Goal: Task Accomplishment & Management: Complete application form

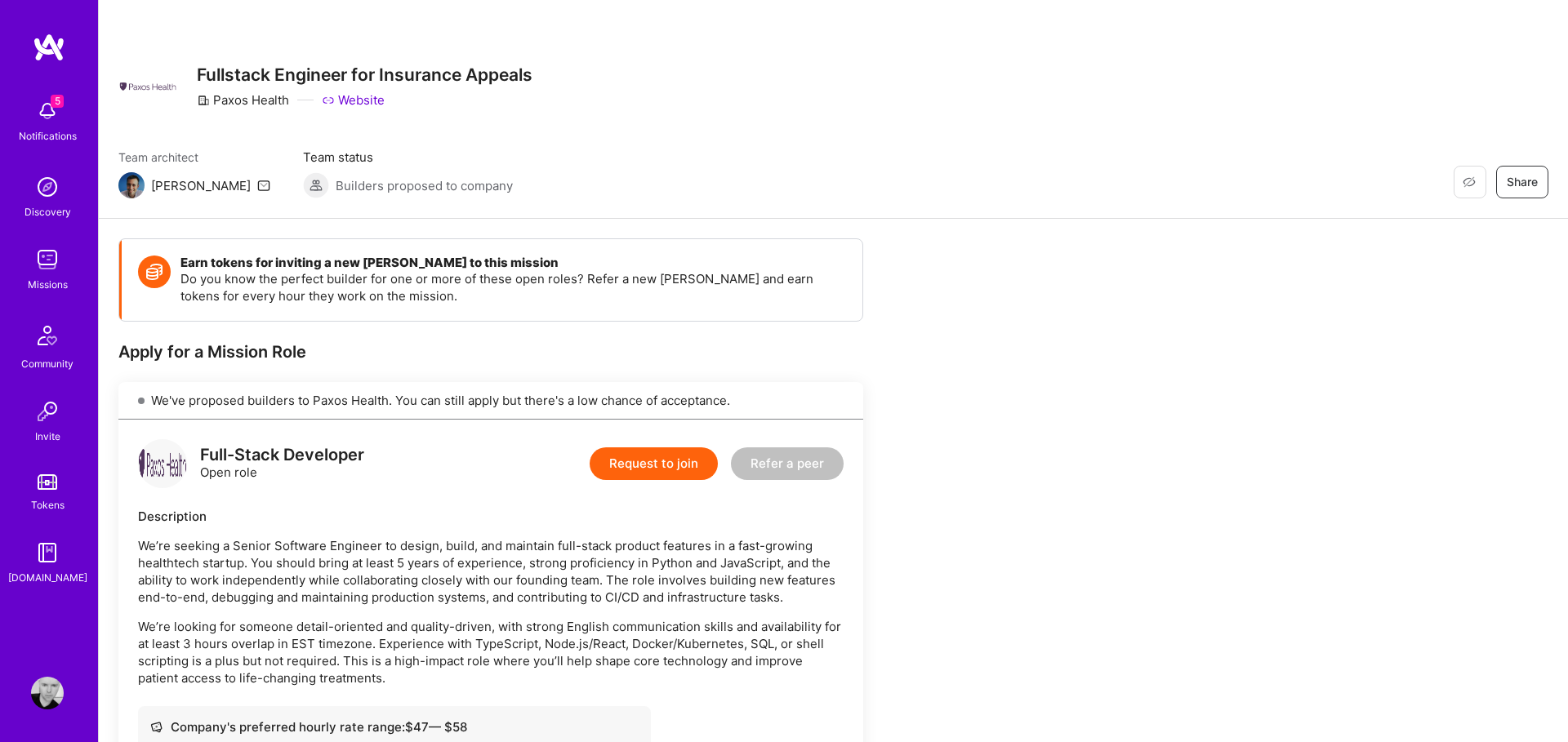
scroll to position [651, 0]
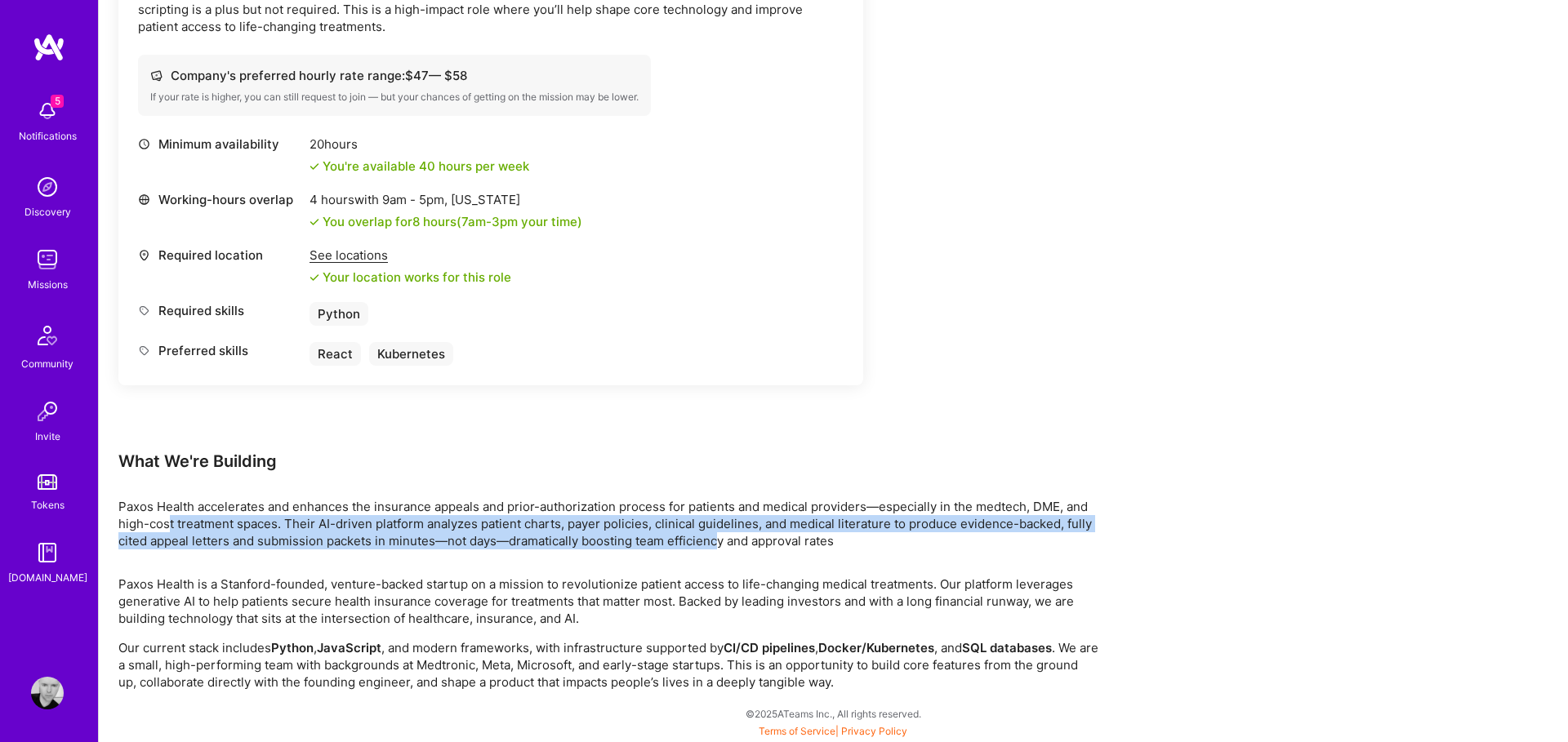
drag, startPoint x: 210, startPoint y: 519, endPoint x: 718, endPoint y: 551, distance: 509.0
click at [718, 549] on p "Paxos Health accelerates and enhances the insurance appeals and prior-authoriza…" at bounding box center [609, 524] width 980 height 51
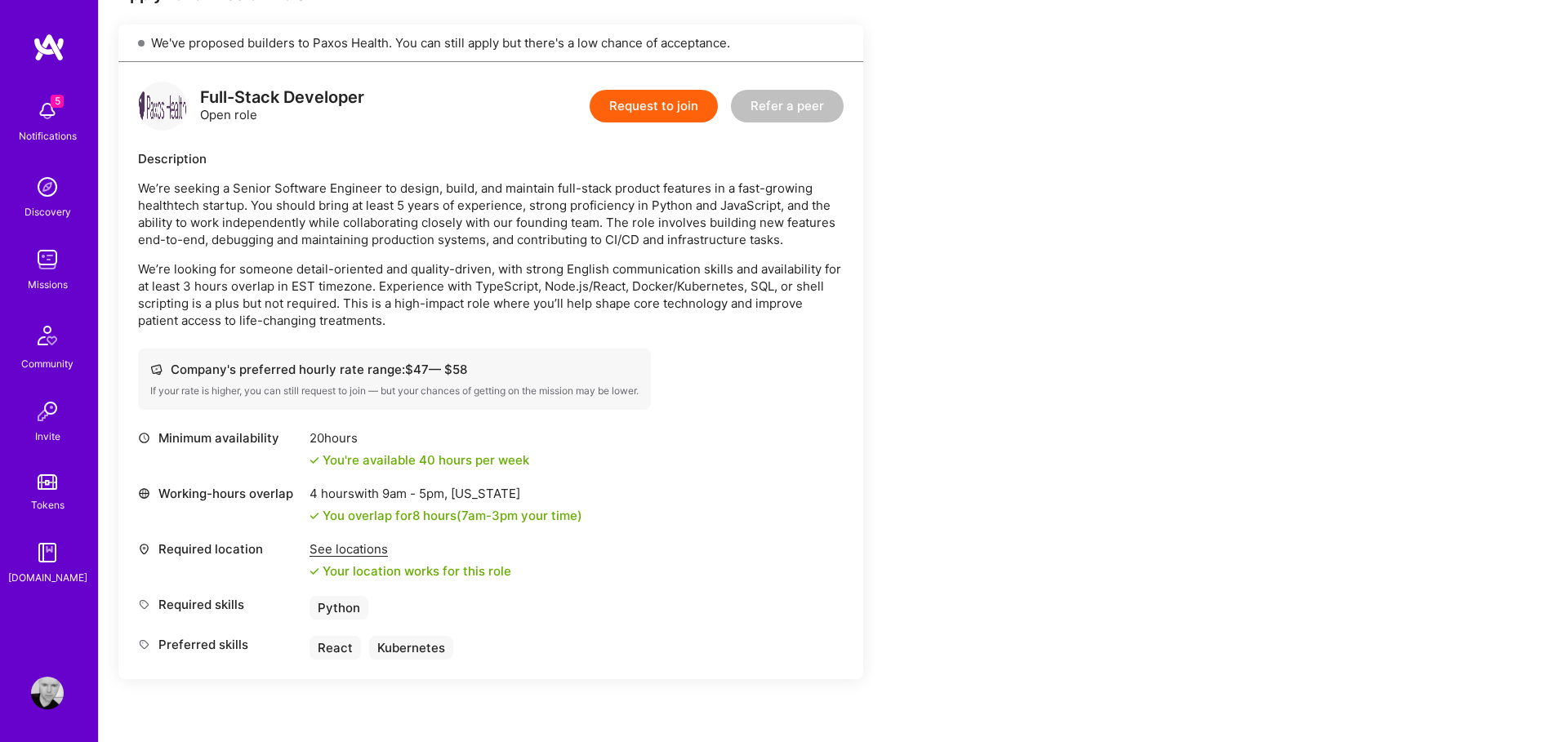
scroll to position [349, 0]
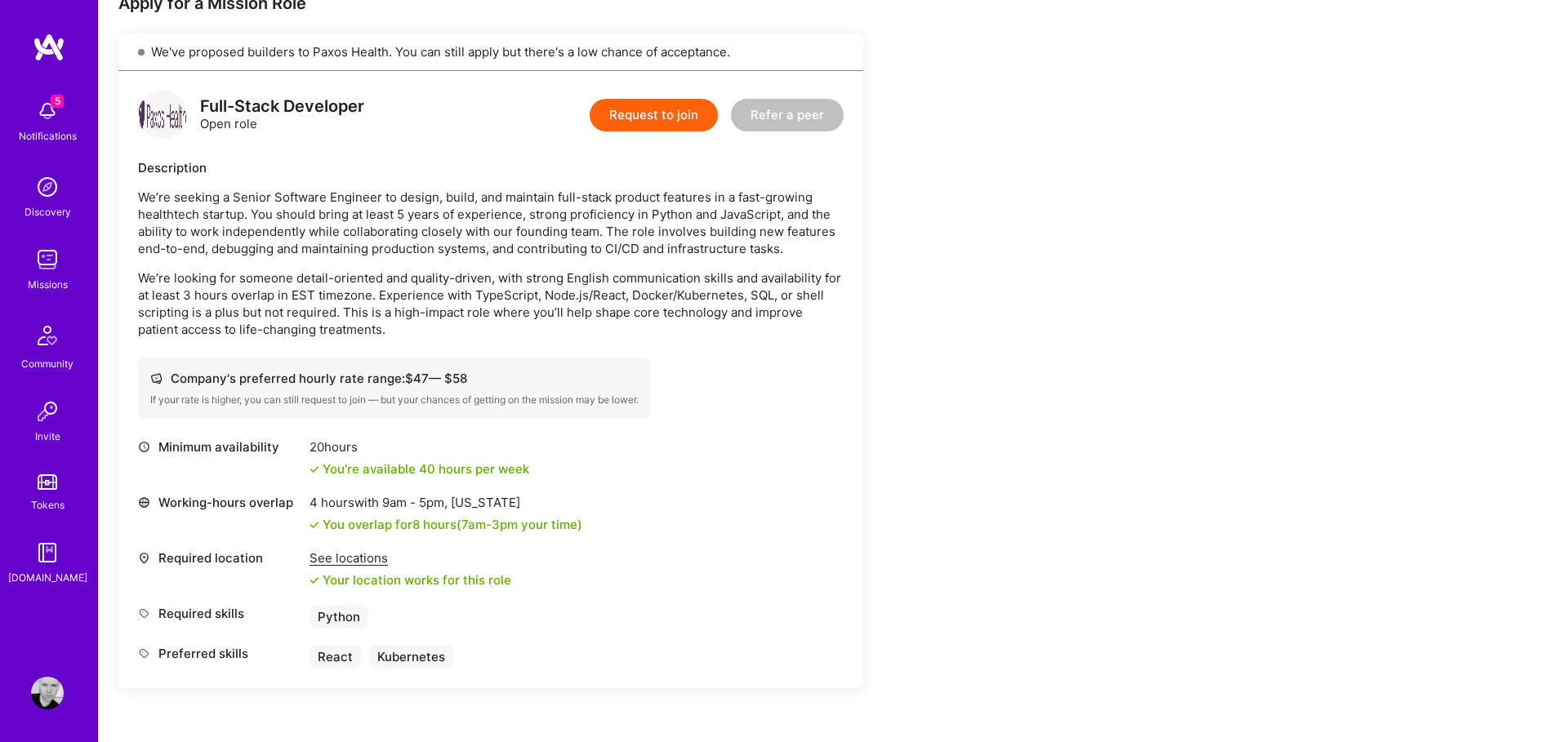
click at [649, 114] on button "Request to join" at bounding box center [653, 115] width 128 height 33
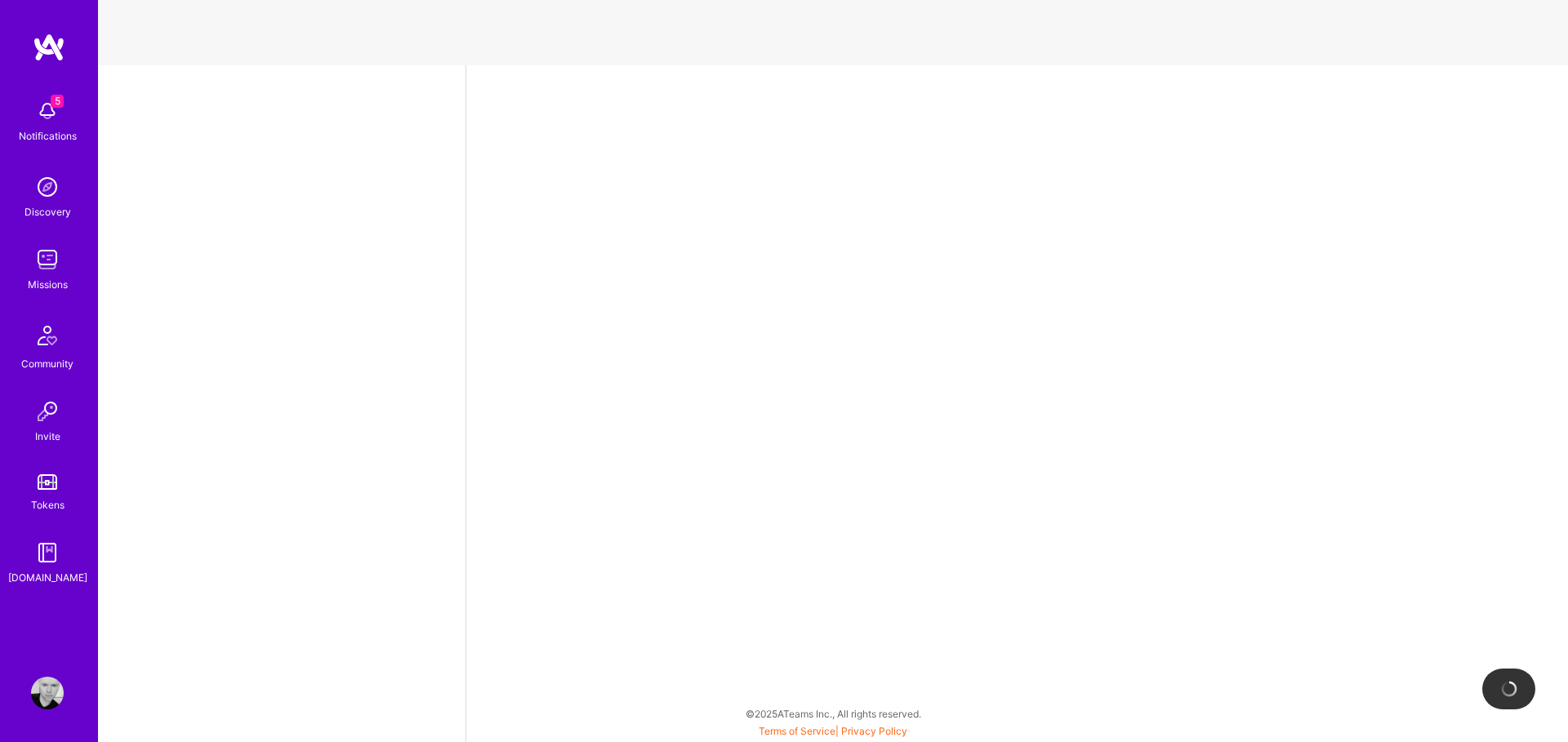
select select "MX"
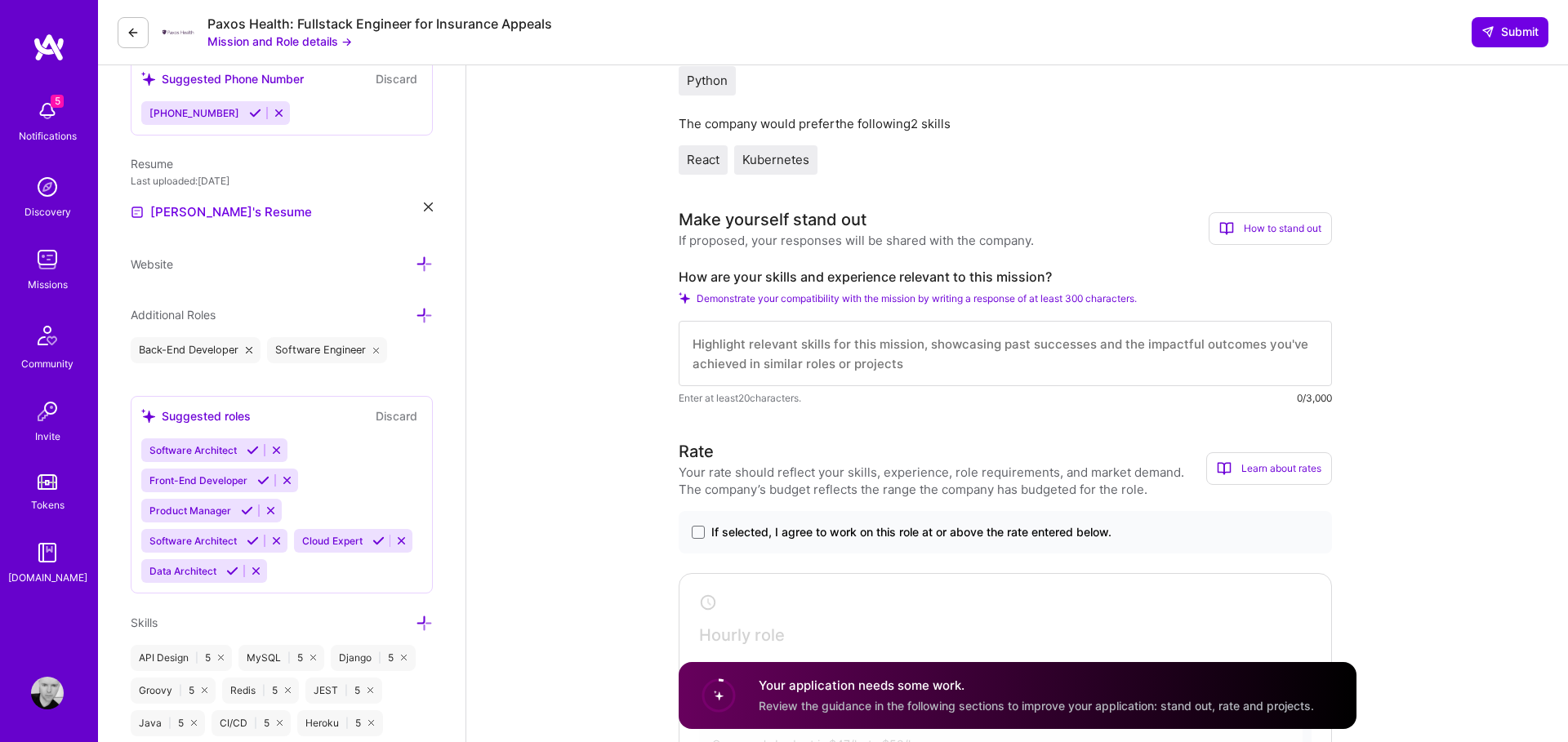
scroll to position [444, 0]
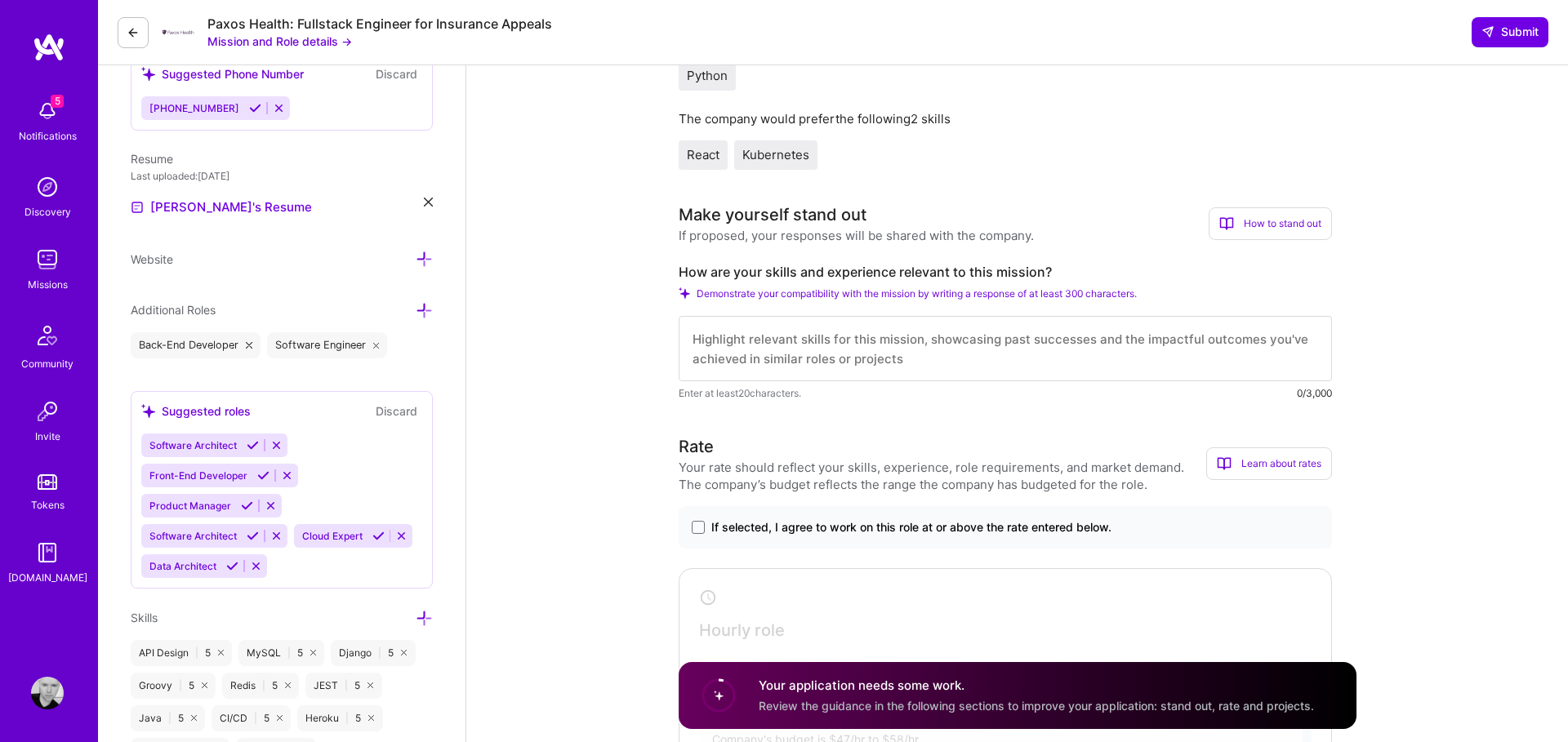
click at [744, 333] on textarea at bounding box center [1005, 349] width 653 height 65
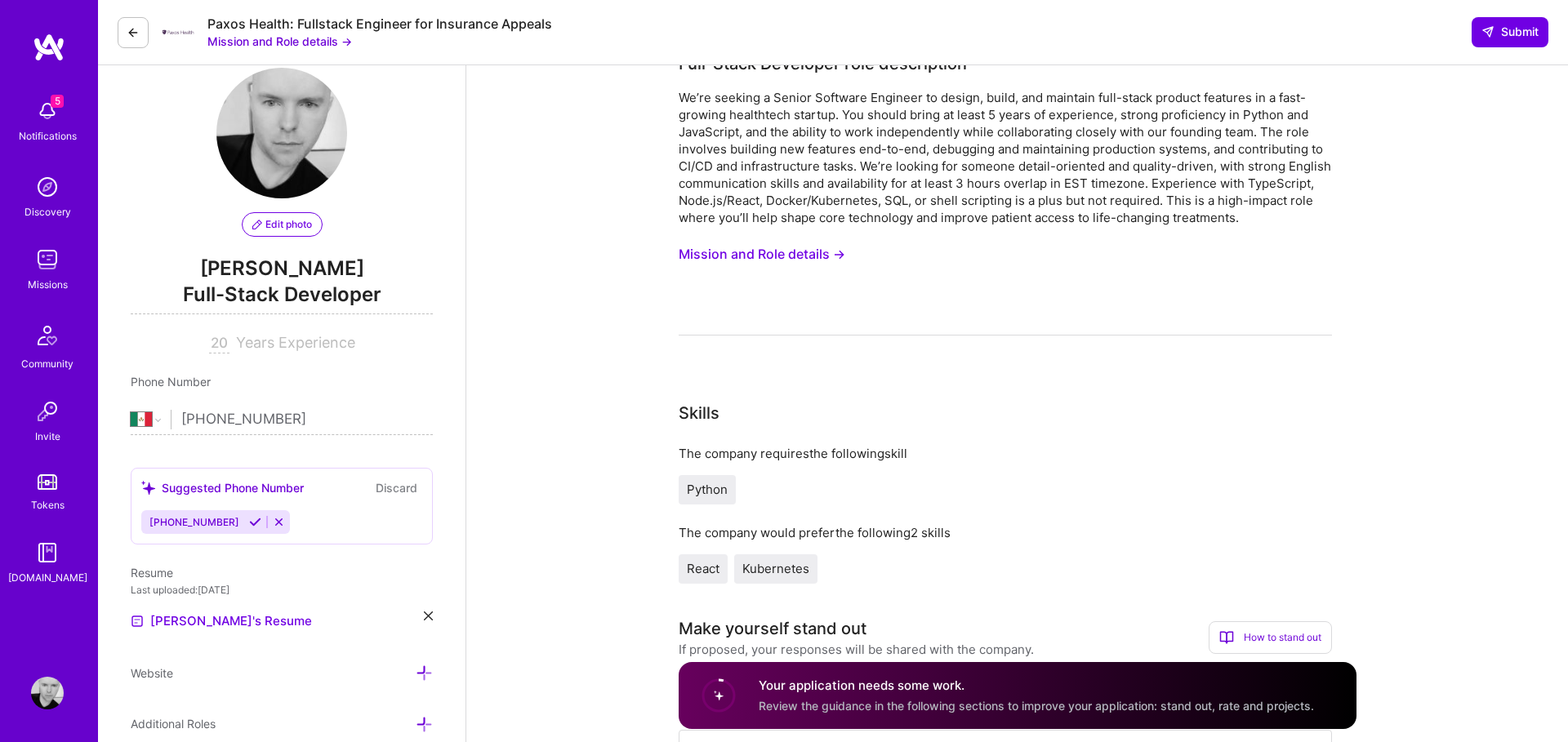
scroll to position [0, 0]
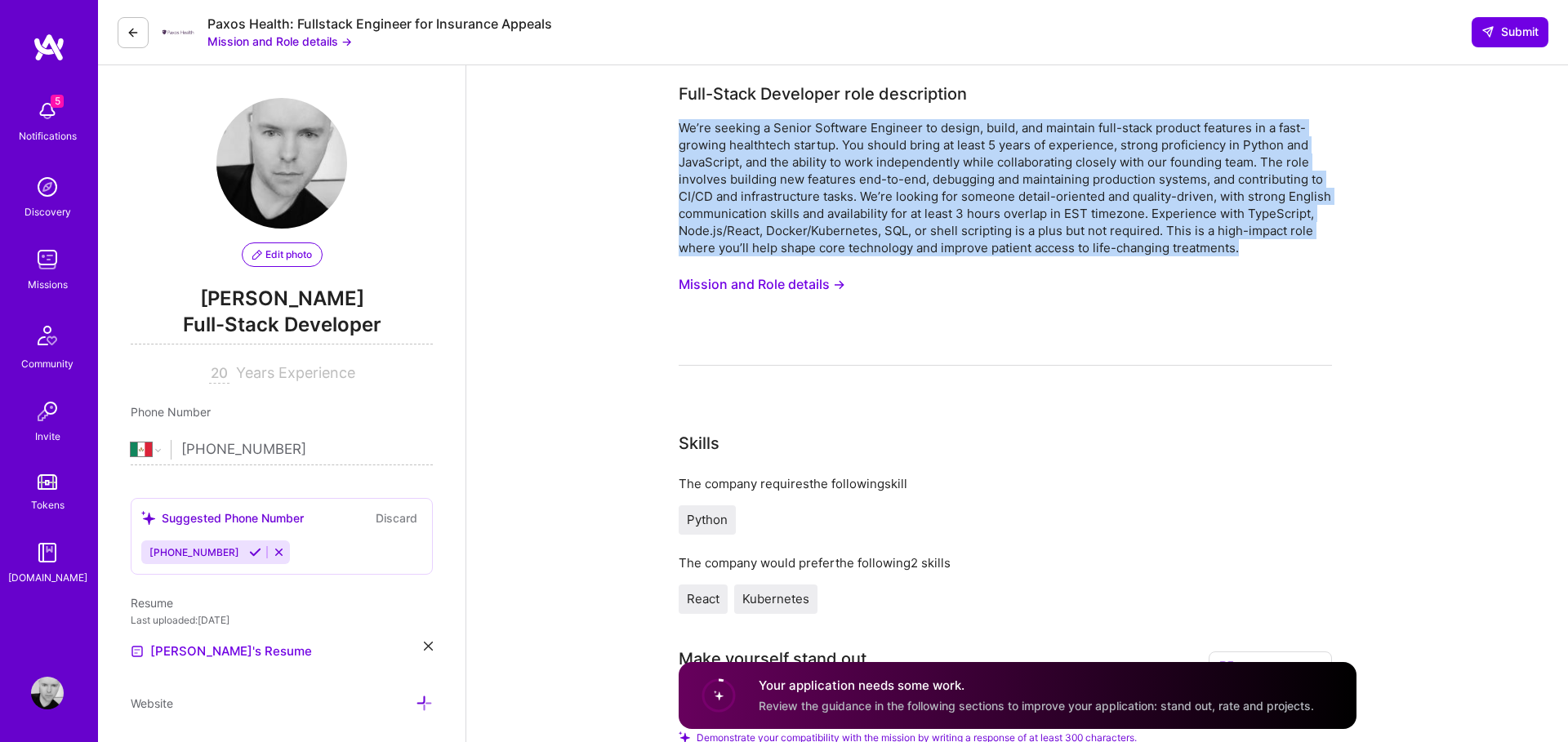
drag, startPoint x: 679, startPoint y: 128, endPoint x: 1274, endPoint y: 248, distance: 607.0
click at [1274, 248] on div "We’re seeking a Senior Software Engineer to design, build, and maintain full-st…" at bounding box center [1005, 188] width 653 height 137
copy div "We’re seeking a Senior Software Engineer to design, build, and maintain full-st…"
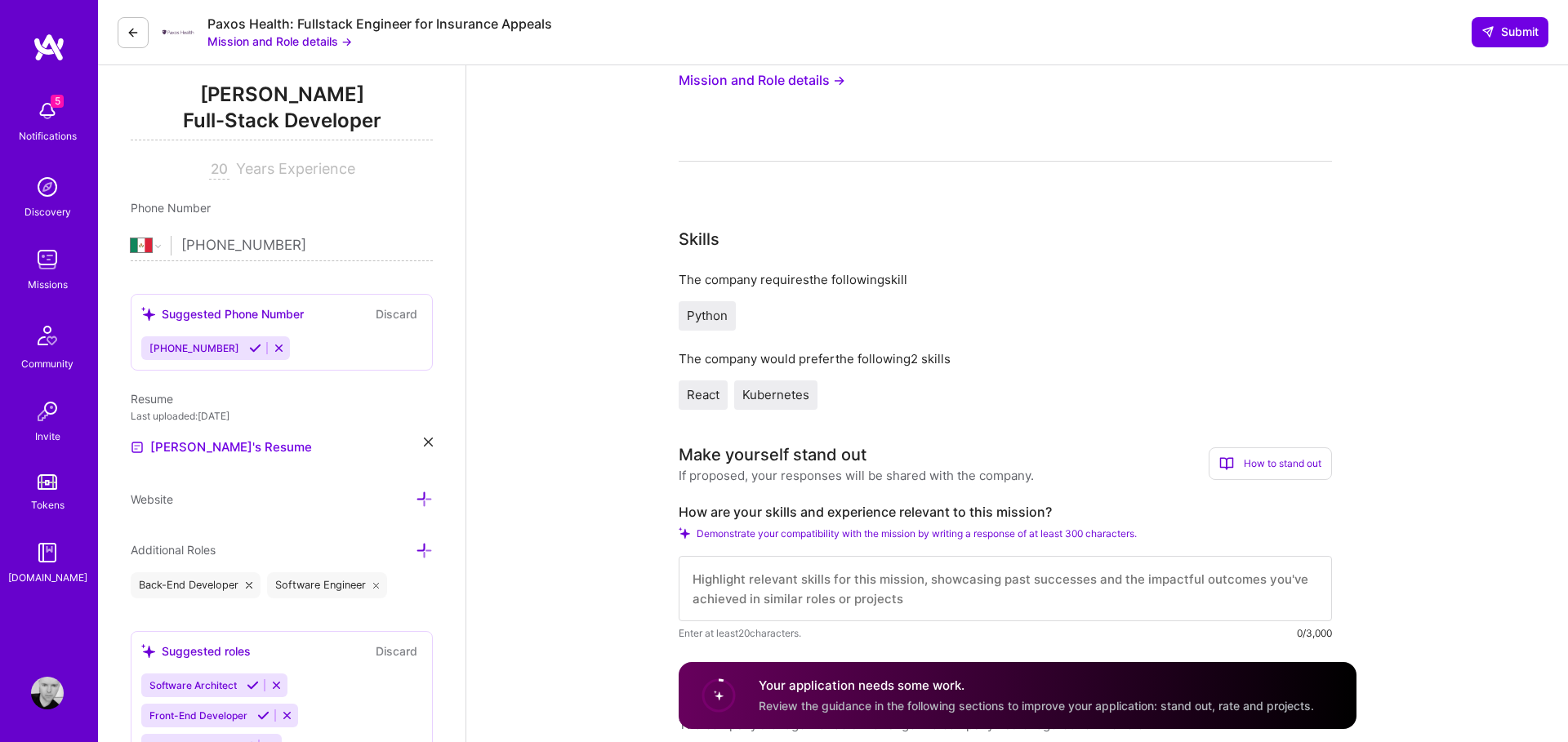
scroll to position [218, 0]
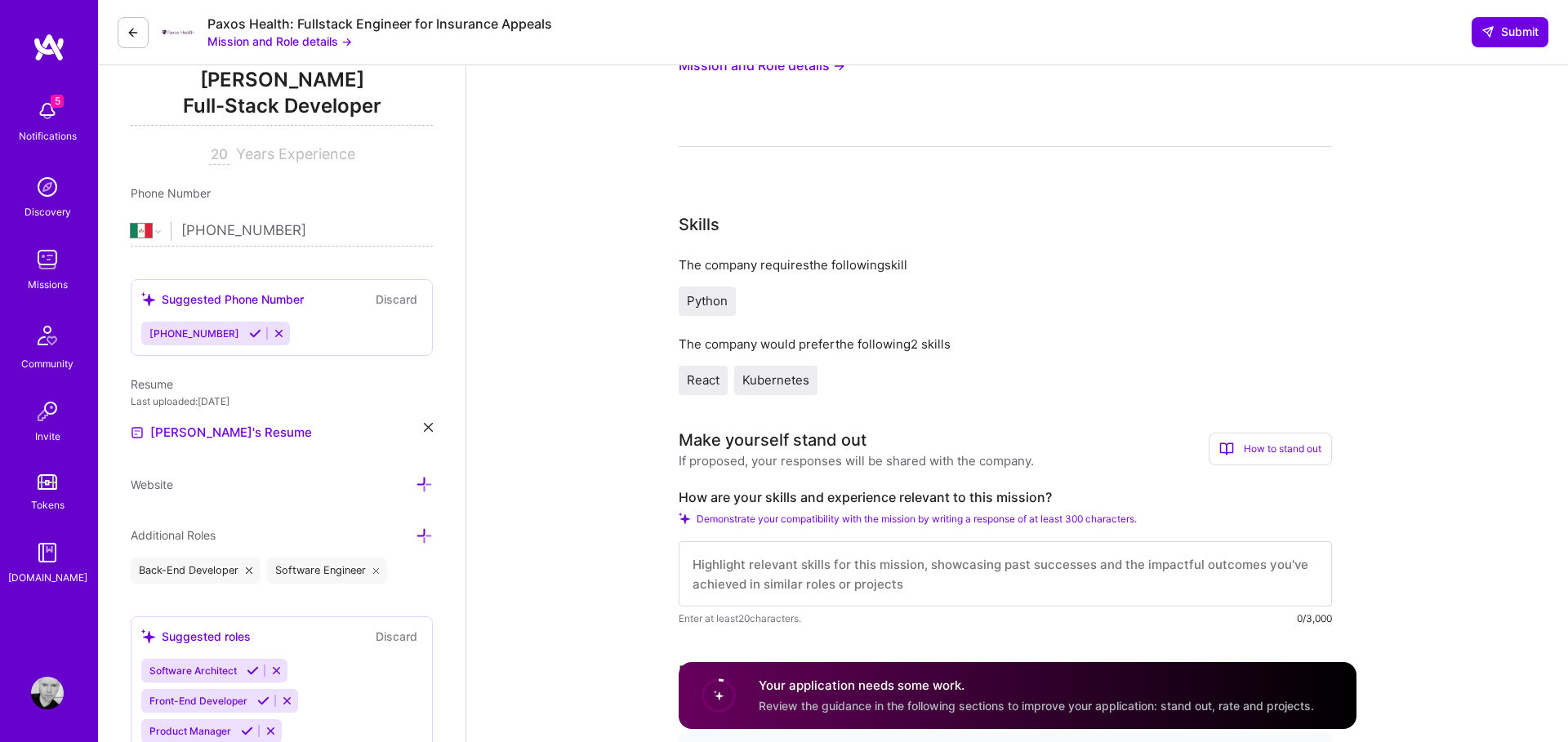
click at [722, 573] on textarea at bounding box center [1005, 574] width 653 height 65
paste textarea "lo ipsumdo si ametc adi eli Seddoe Temporin Utlabore etdolore ma aliq enimadmin…"
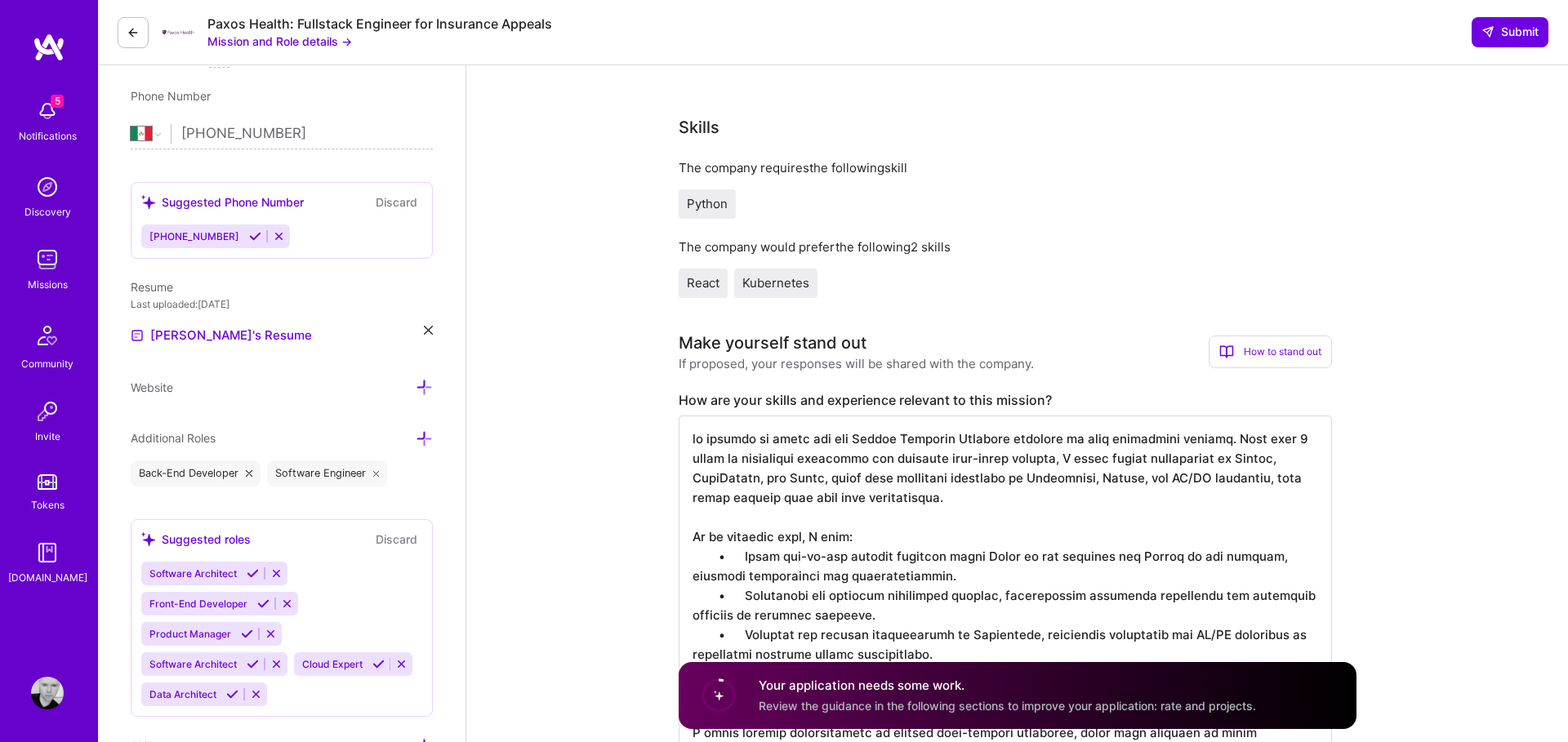
scroll to position [323, 0]
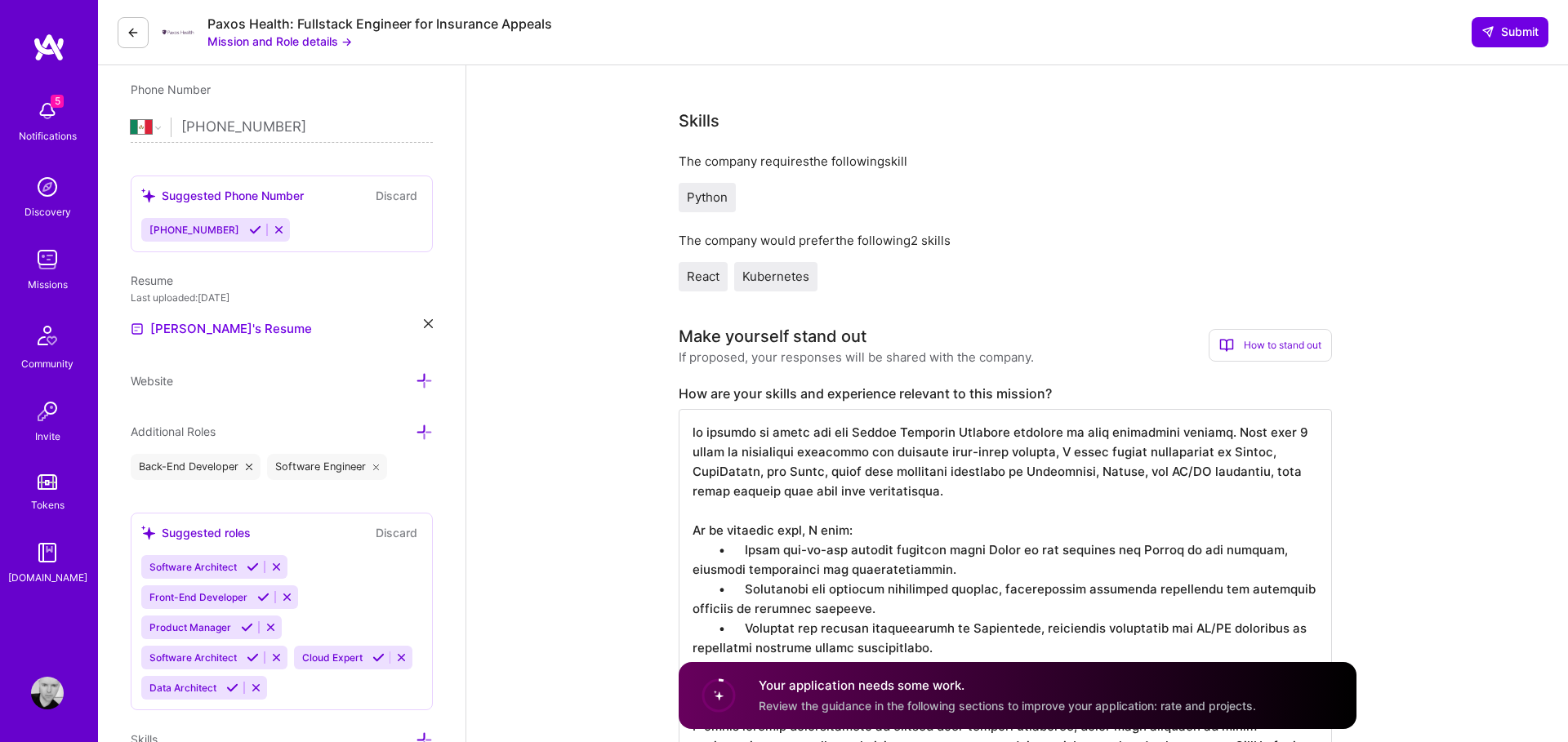
drag, startPoint x: 694, startPoint y: 430, endPoint x: 732, endPoint y: 464, distance: 51.0
click at [694, 431] on textarea at bounding box center [1005, 647] width 653 height 477
drag, startPoint x: 1214, startPoint y: 431, endPoint x: 695, endPoint y: 435, distance: 519.0
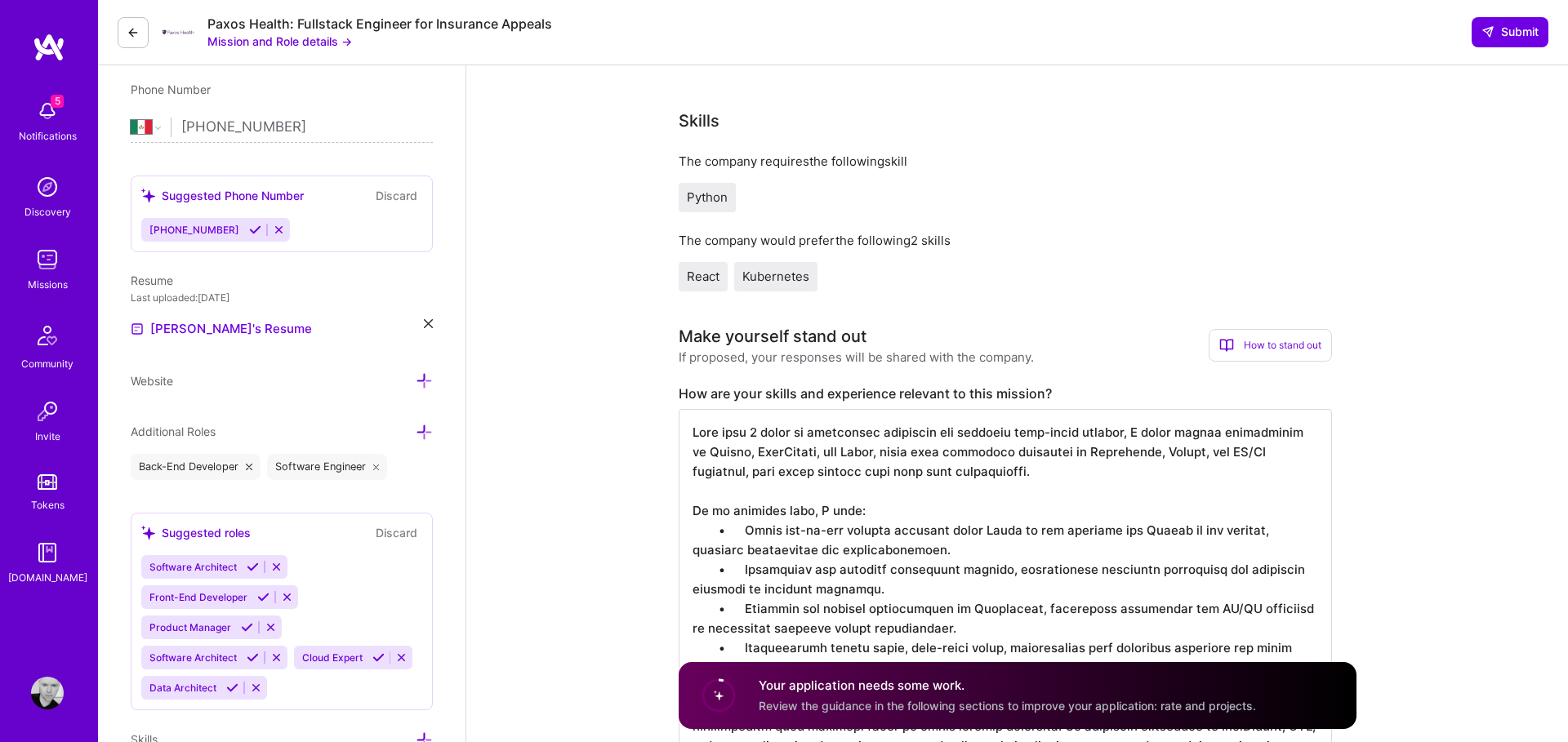
drag, startPoint x: 713, startPoint y: 432, endPoint x: 736, endPoint y: 441, distance: 24.7
click at [705, 431] on textarea at bounding box center [1005, 637] width 653 height 457
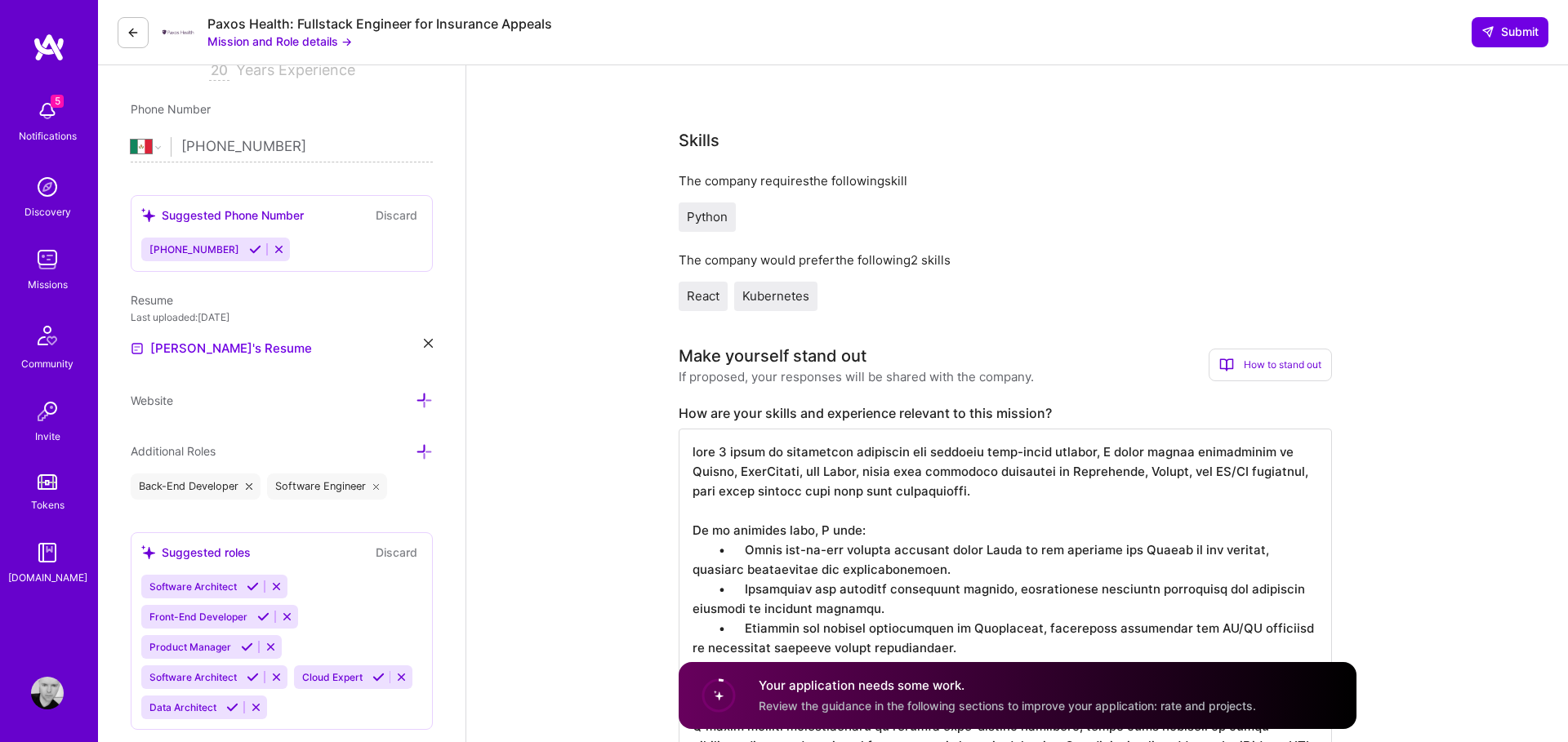
scroll to position [296, 0]
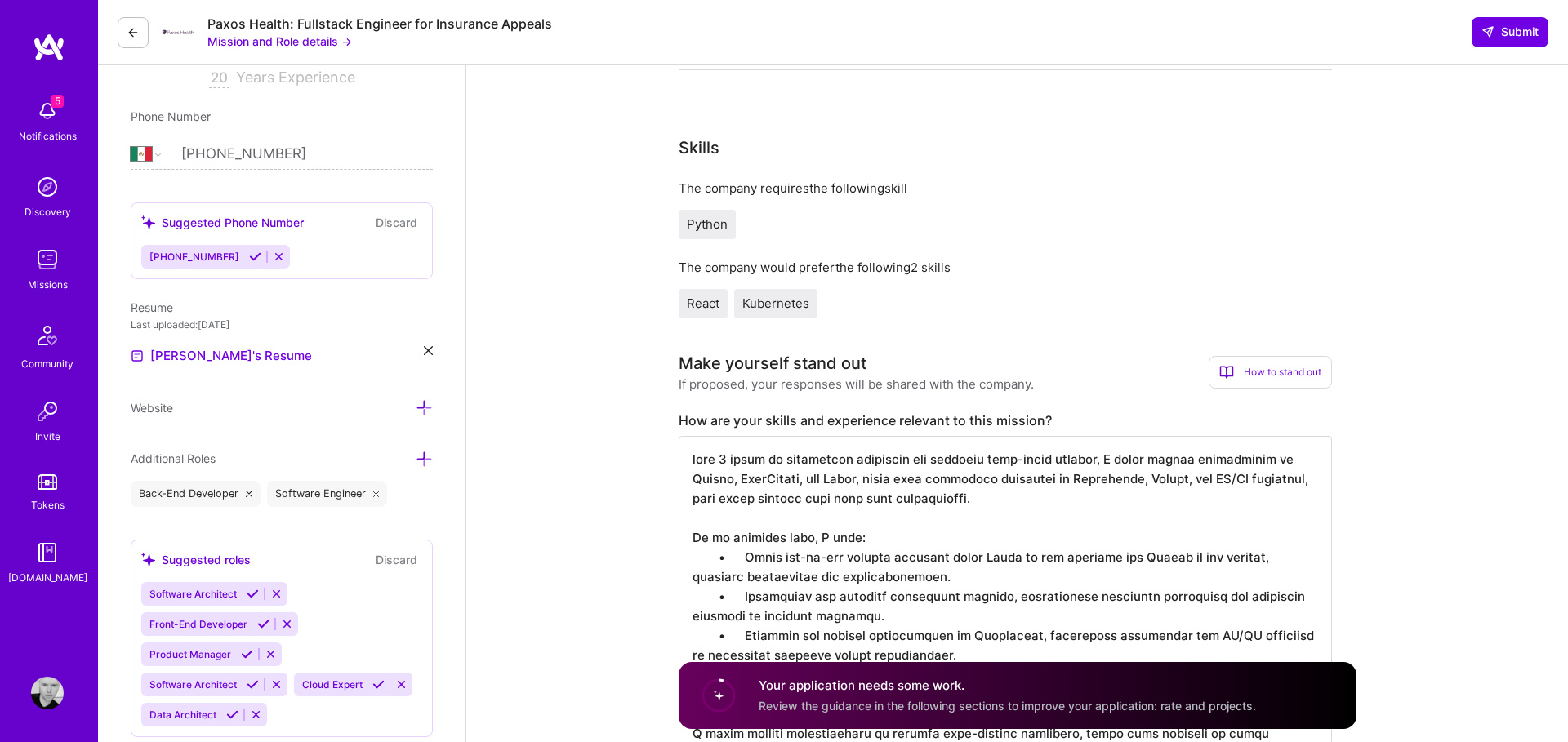
click at [766, 454] on textarea at bounding box center [1005, 665] width 653 height 457
drag, startPoint x: 764, startPoint y: 458, endPoint x: 763, endPoint y: 467, distance: 9.1
click at [1030, 459] on textarea at bounding box center [1005, 665] width 653 height 457
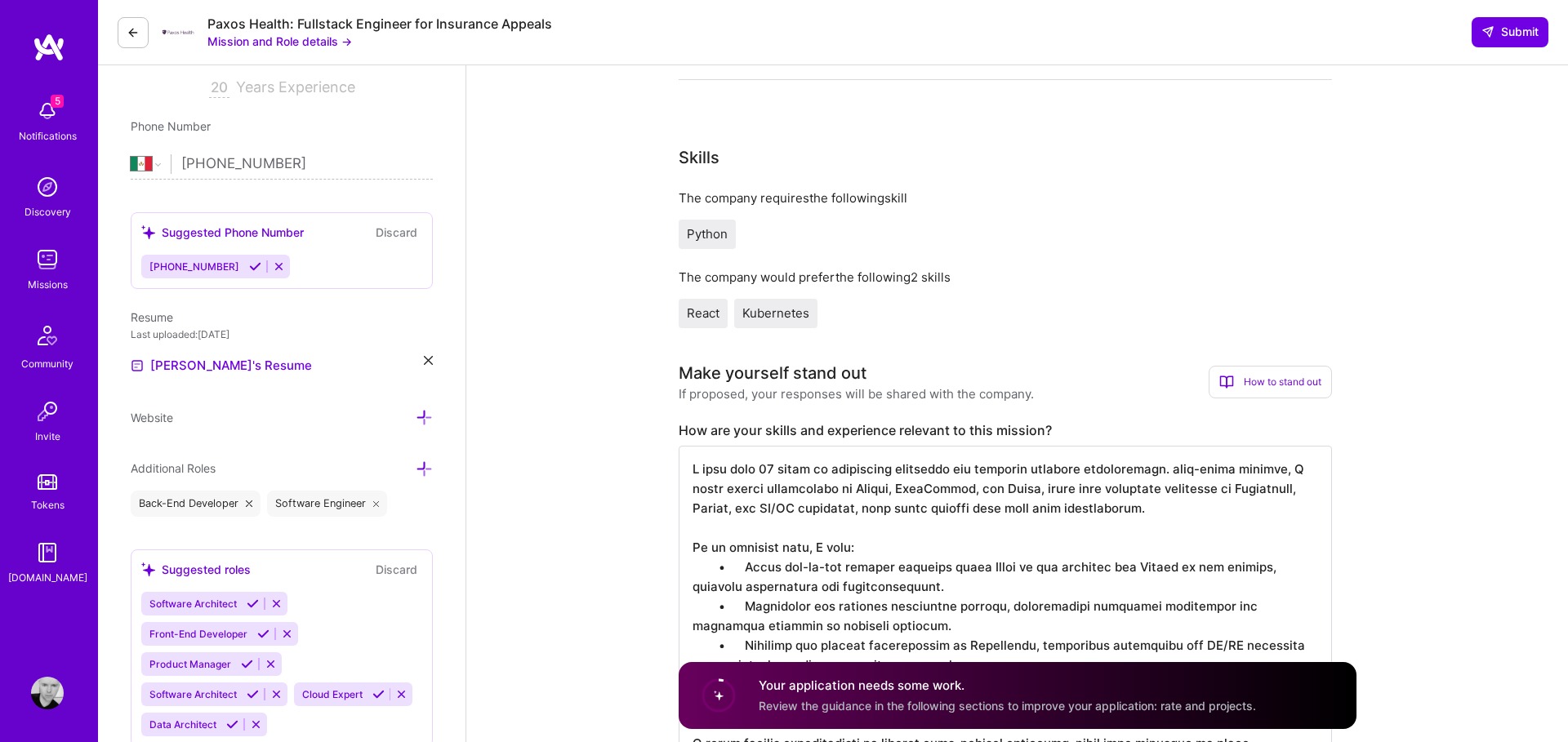
drag, startPoint x: 1274, startPoint y: 468, endPoint x: 1170, endPoint y: 471, distance: 104.0
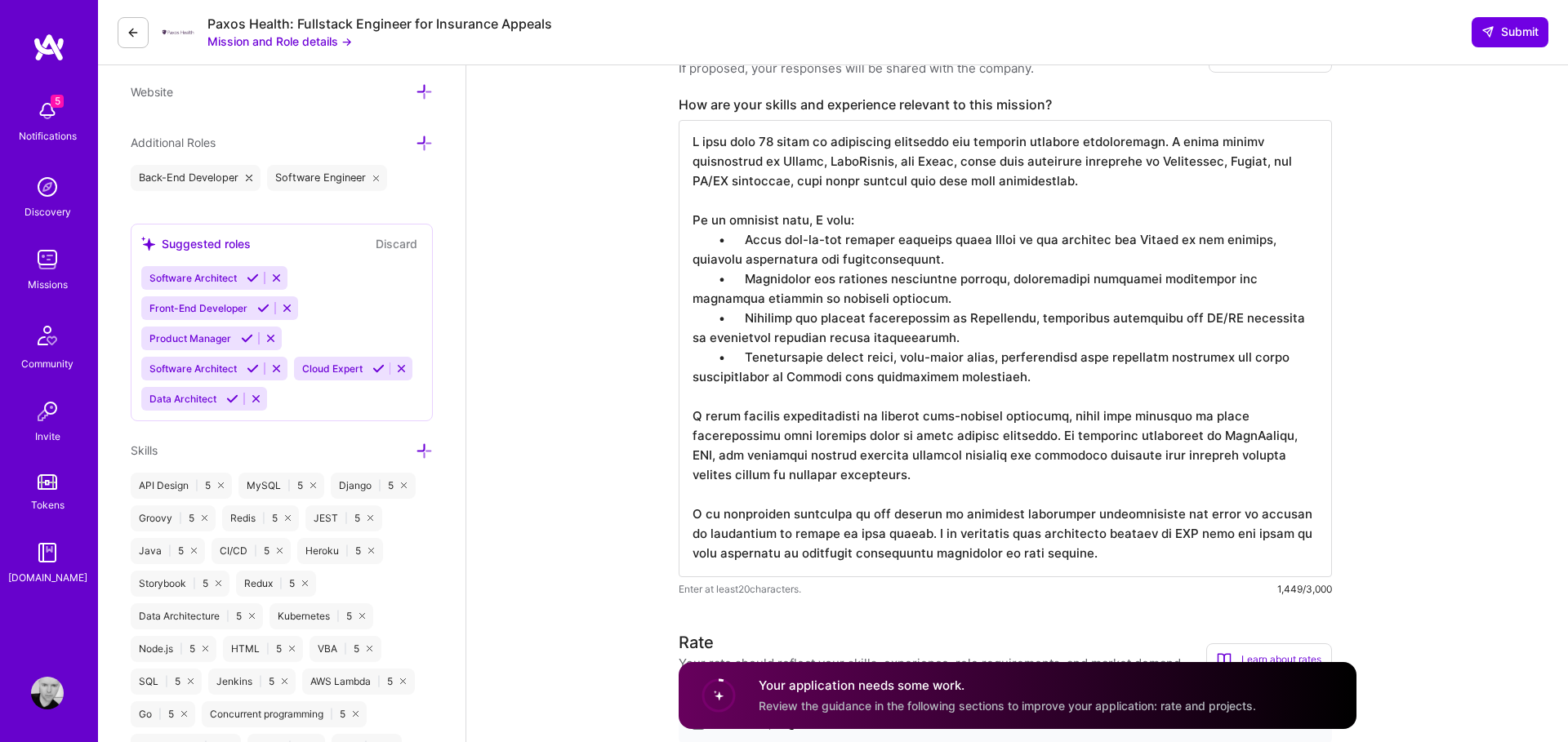
scroll to position [614, 0]
drag, startPoint x: 1123, startPoint y: 548, endPoint x: 733, endPoint y: 515, distance: 391.4
click at [697, 508] on textarea at bounding box center [1005, 346] width 653 height 457
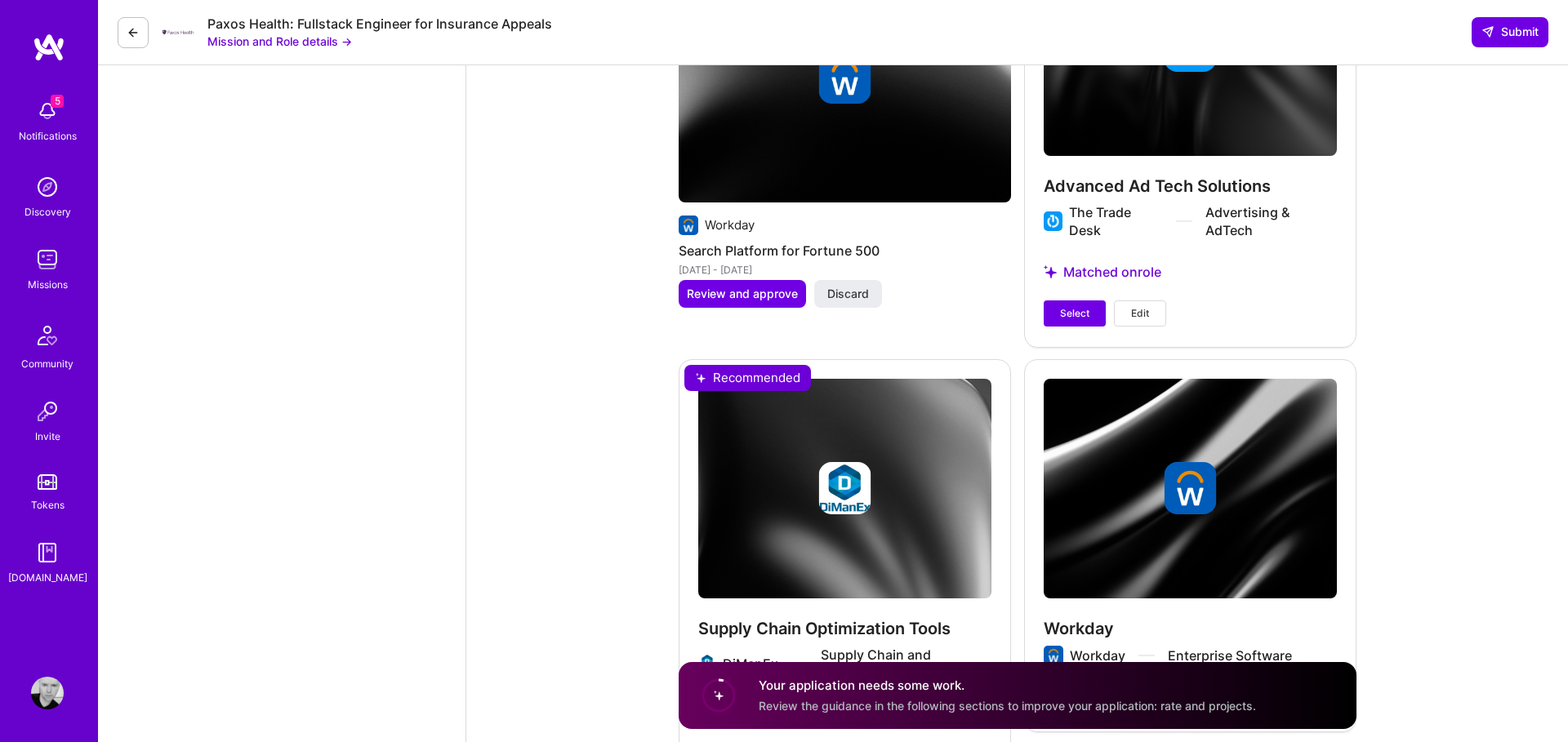
scroll to position [3580, 0]
type textarea "L ipsu dolo 48 sitam co adipiscing elitseddo eiu temporin utlabore etdoloremagn…"
click at [1083, 310] on span "Select" at bounding box center [1073, 313] width 29 height 15
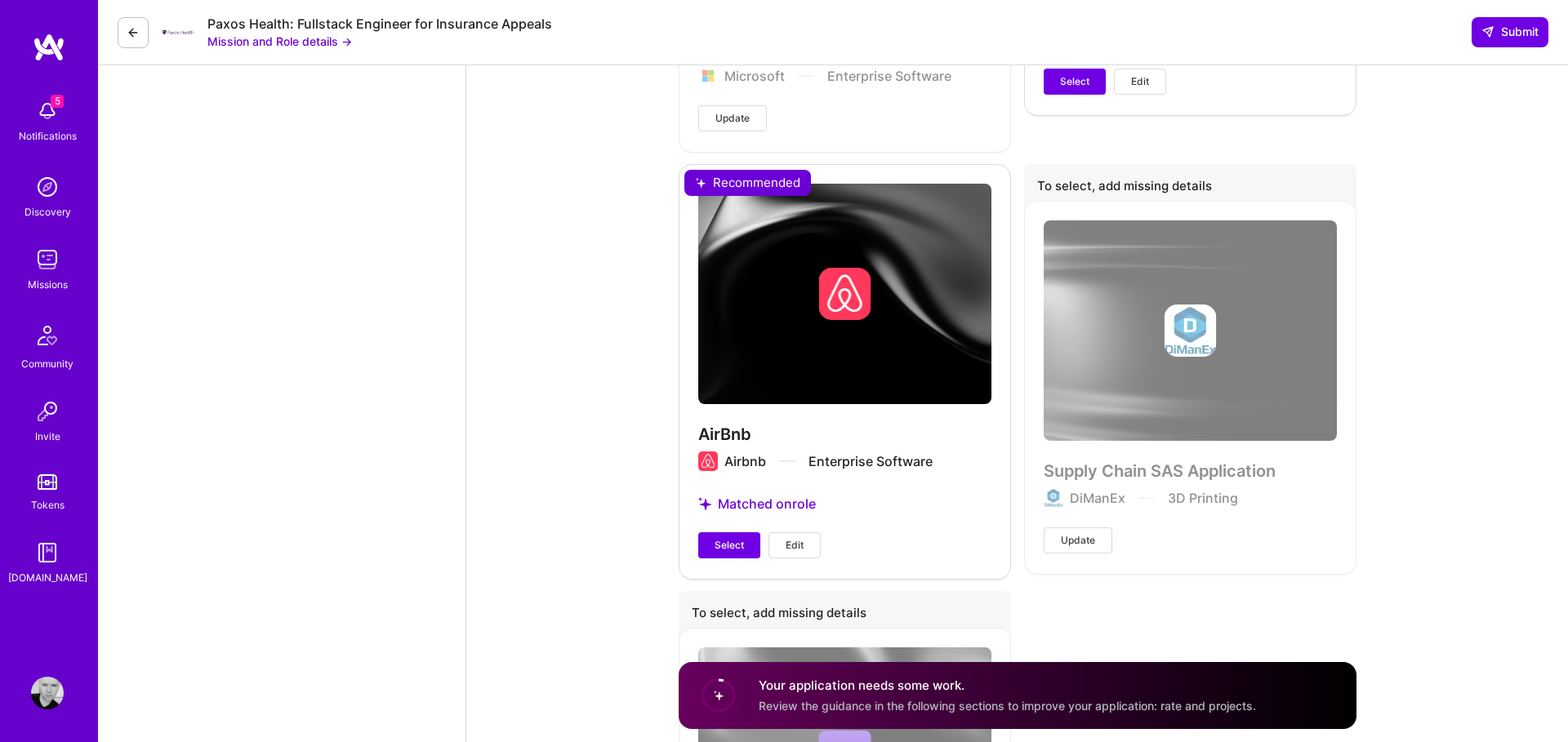
scroll to position [5071, 0]
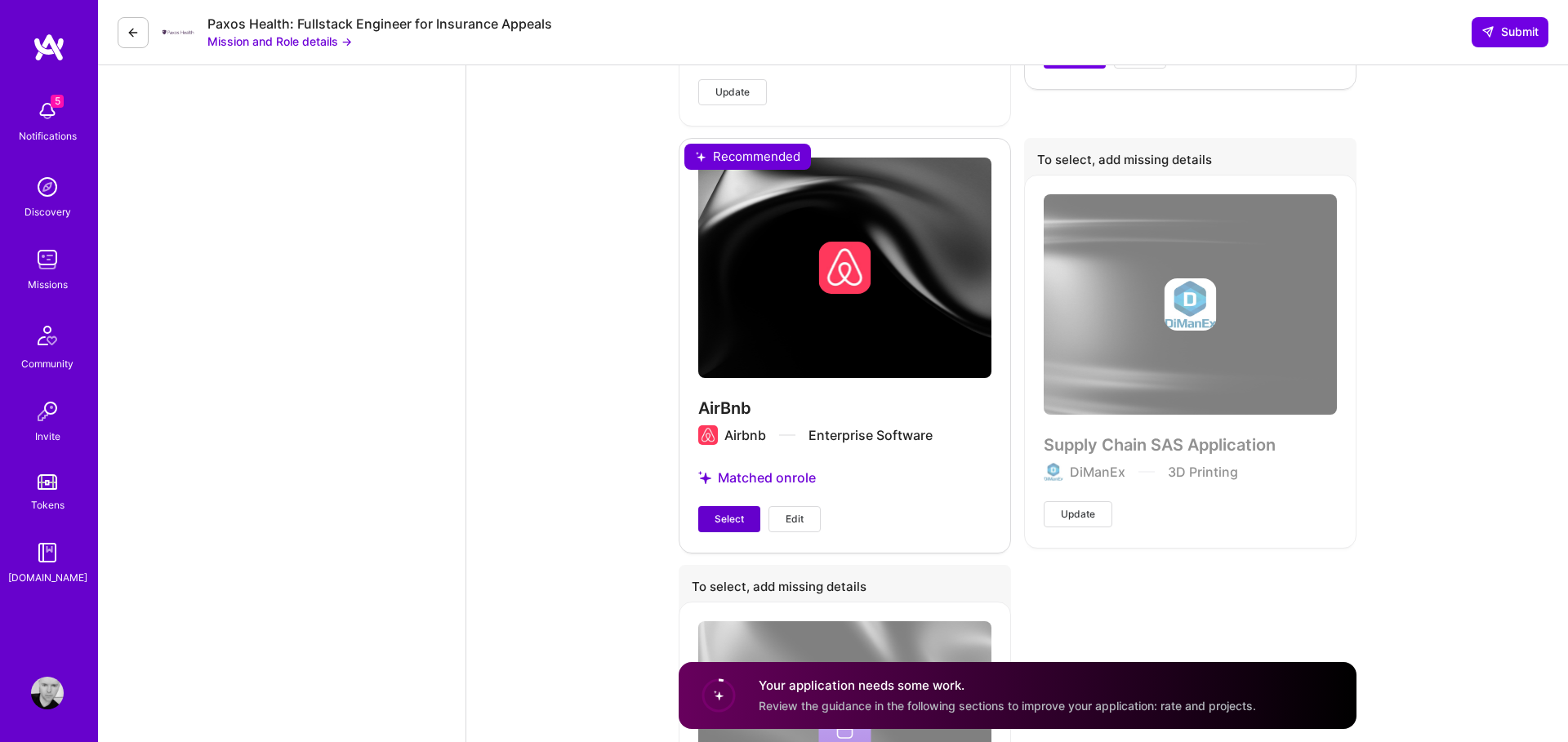
click at [726, 516] on span "Select" at bounding box center [728, 519] width 29 height 15
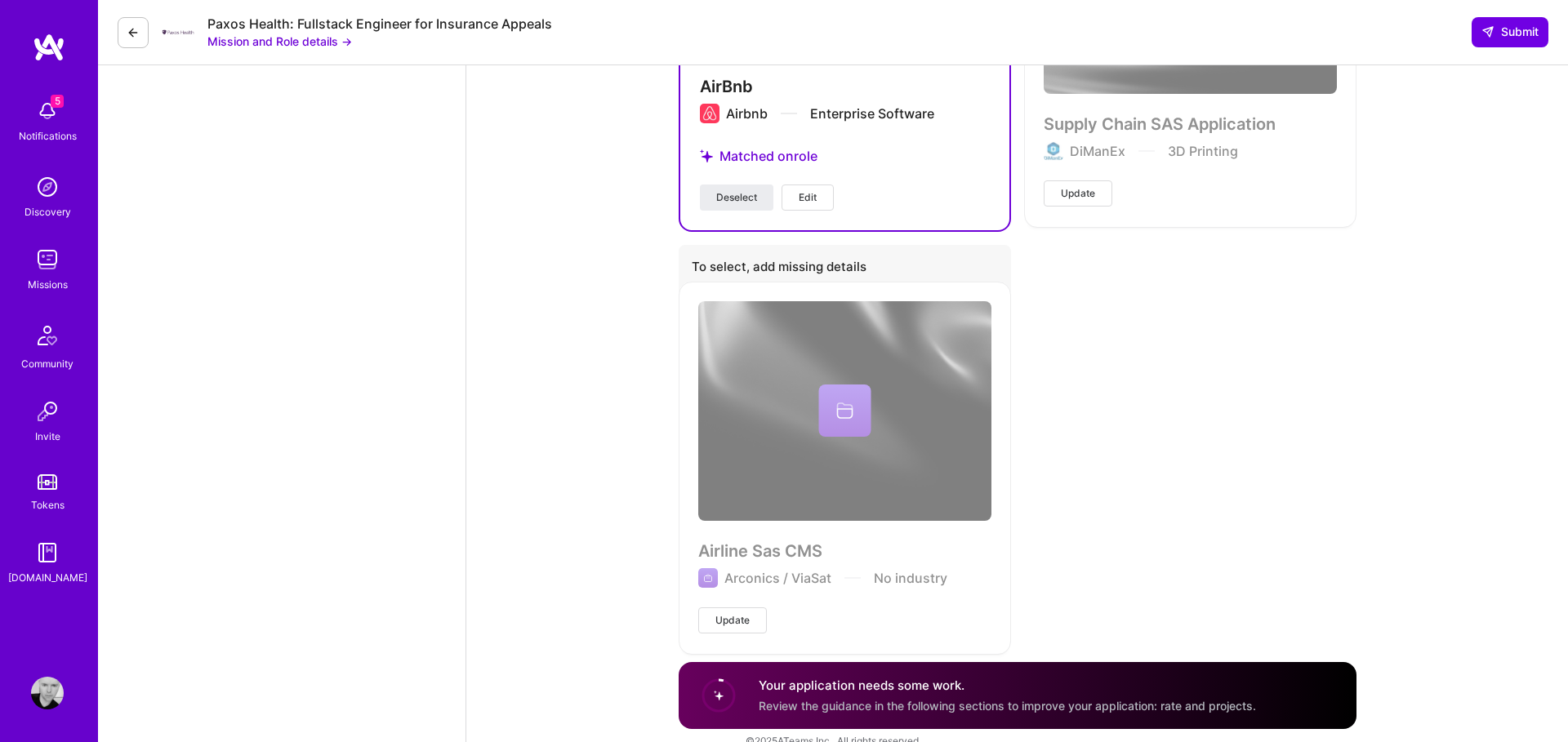
scroll to position [5419, 0]
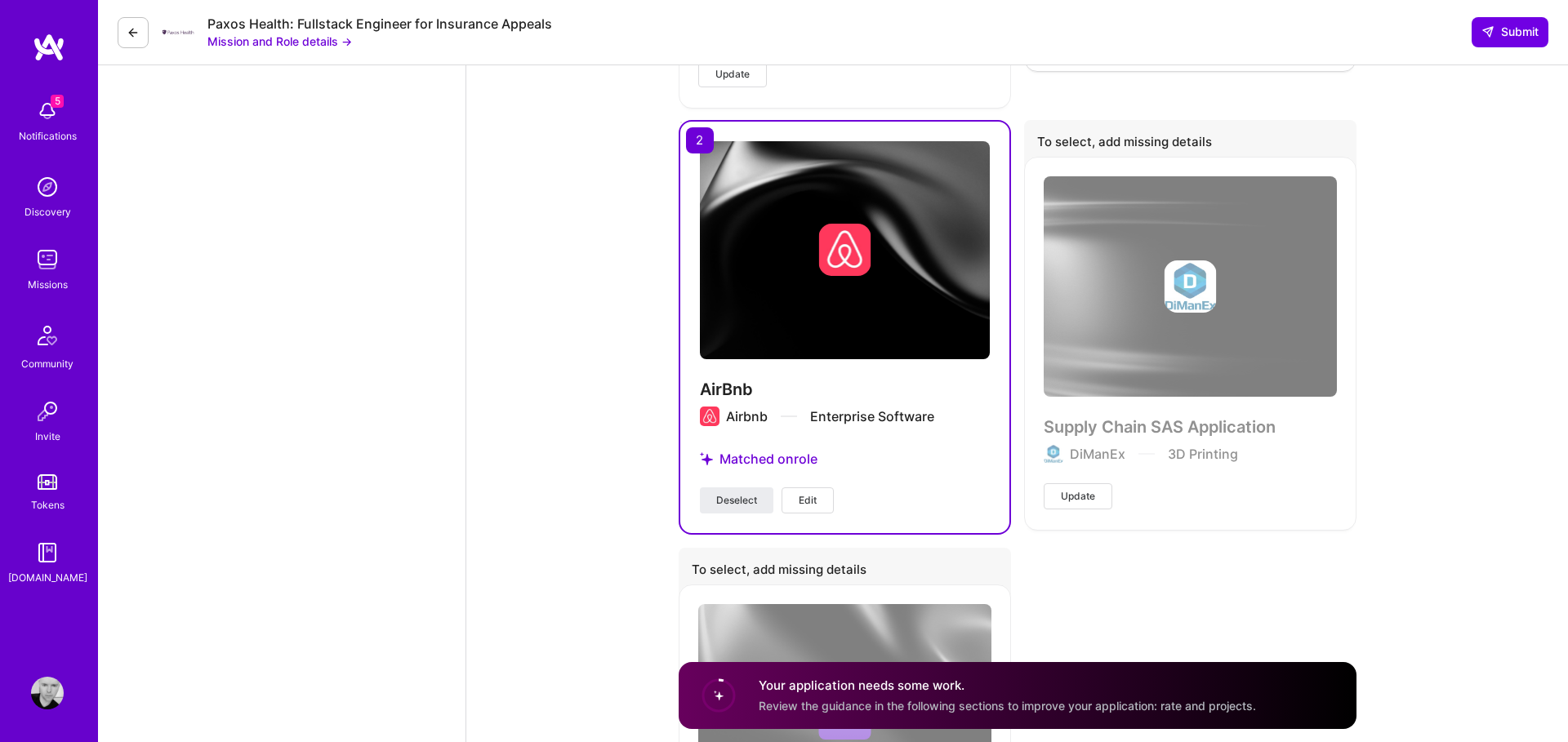
click at [1075, 498] on span "Update" at bounding box center [1077, 497] width 35 height 15
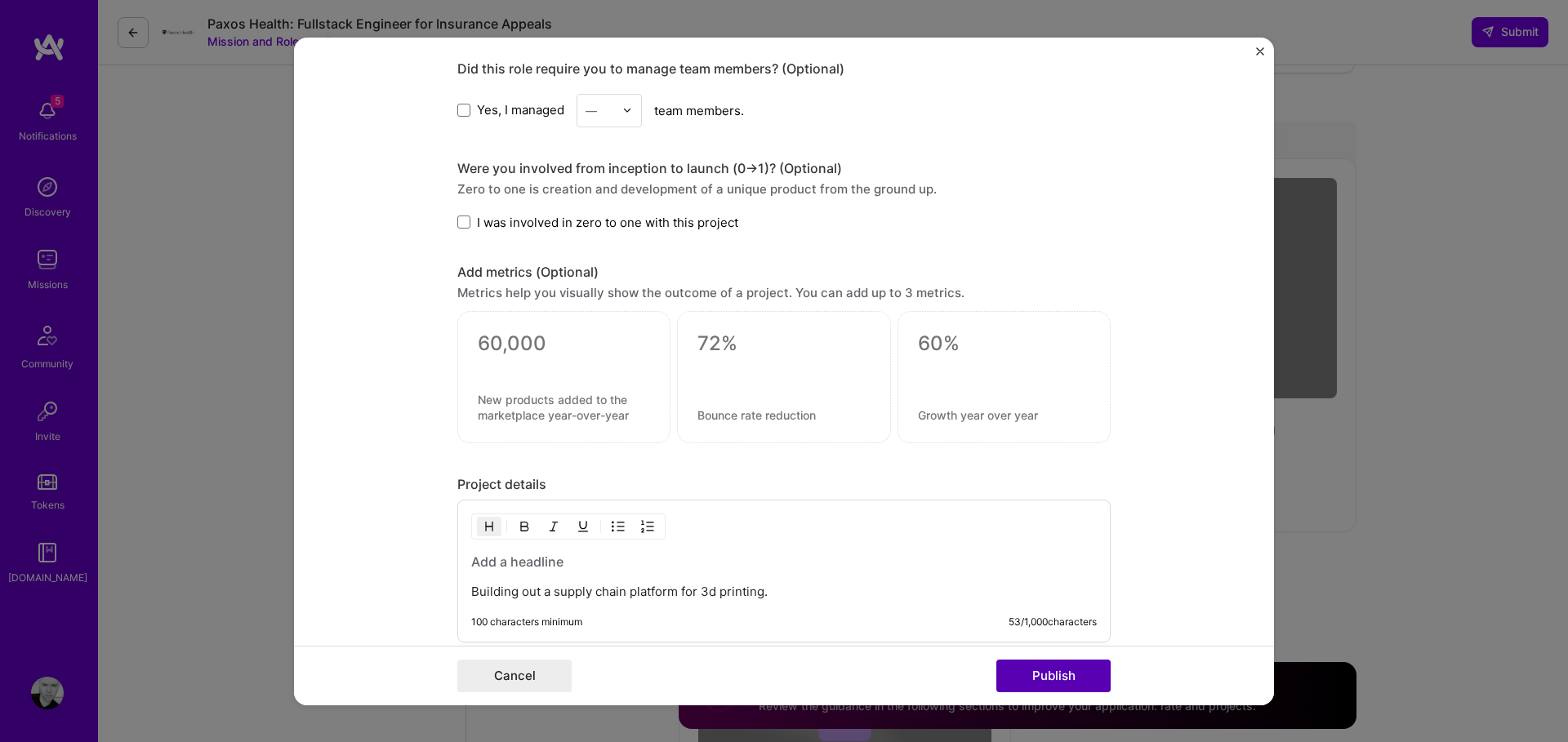
scroll to position [1564, 0]
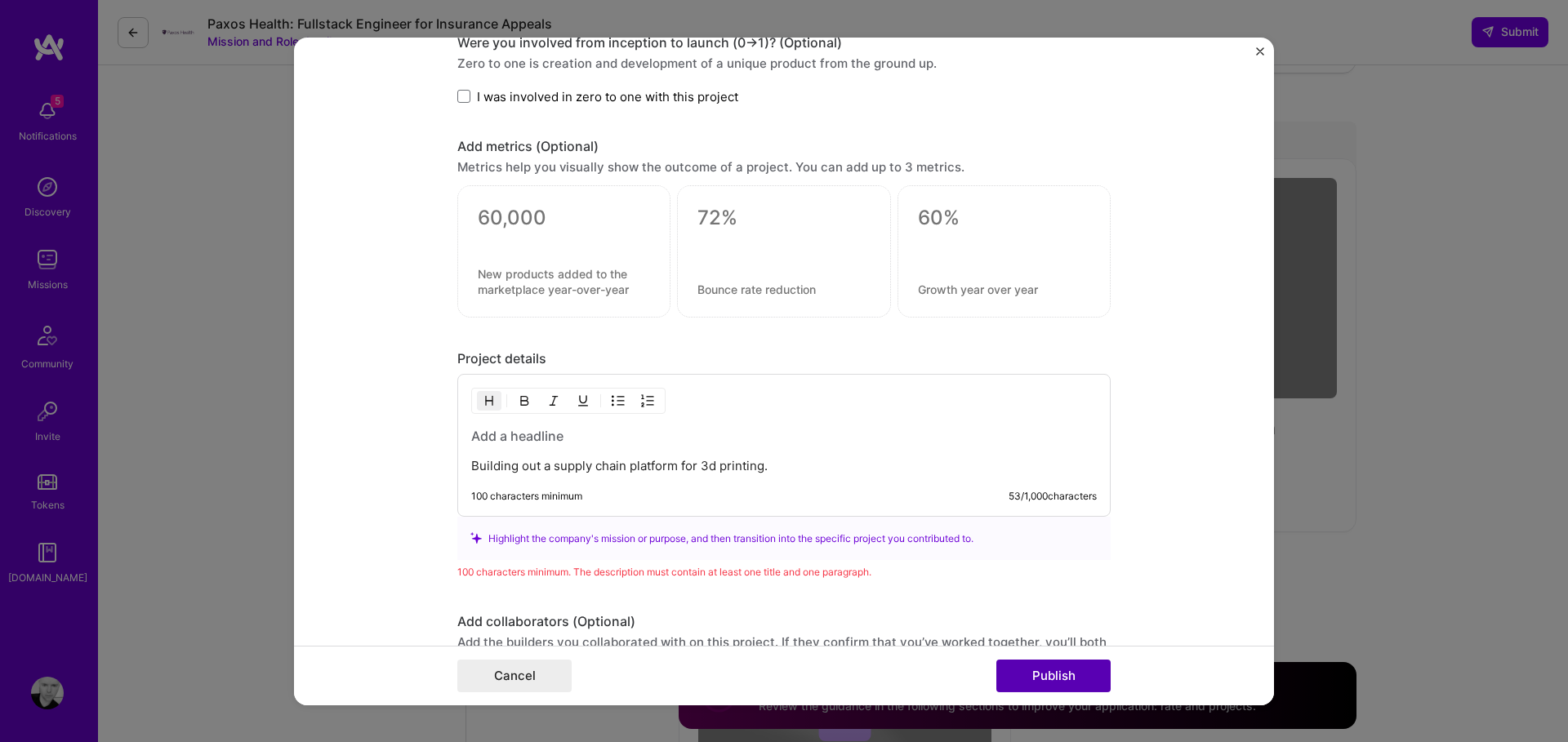
click at [1053, 691] on div "Cancel Publish" at bounding box center [784, 676] width 980 height 60
click at [1046, 680] on button "Publish" at bounding box center [1053, 676] width 114 height 33
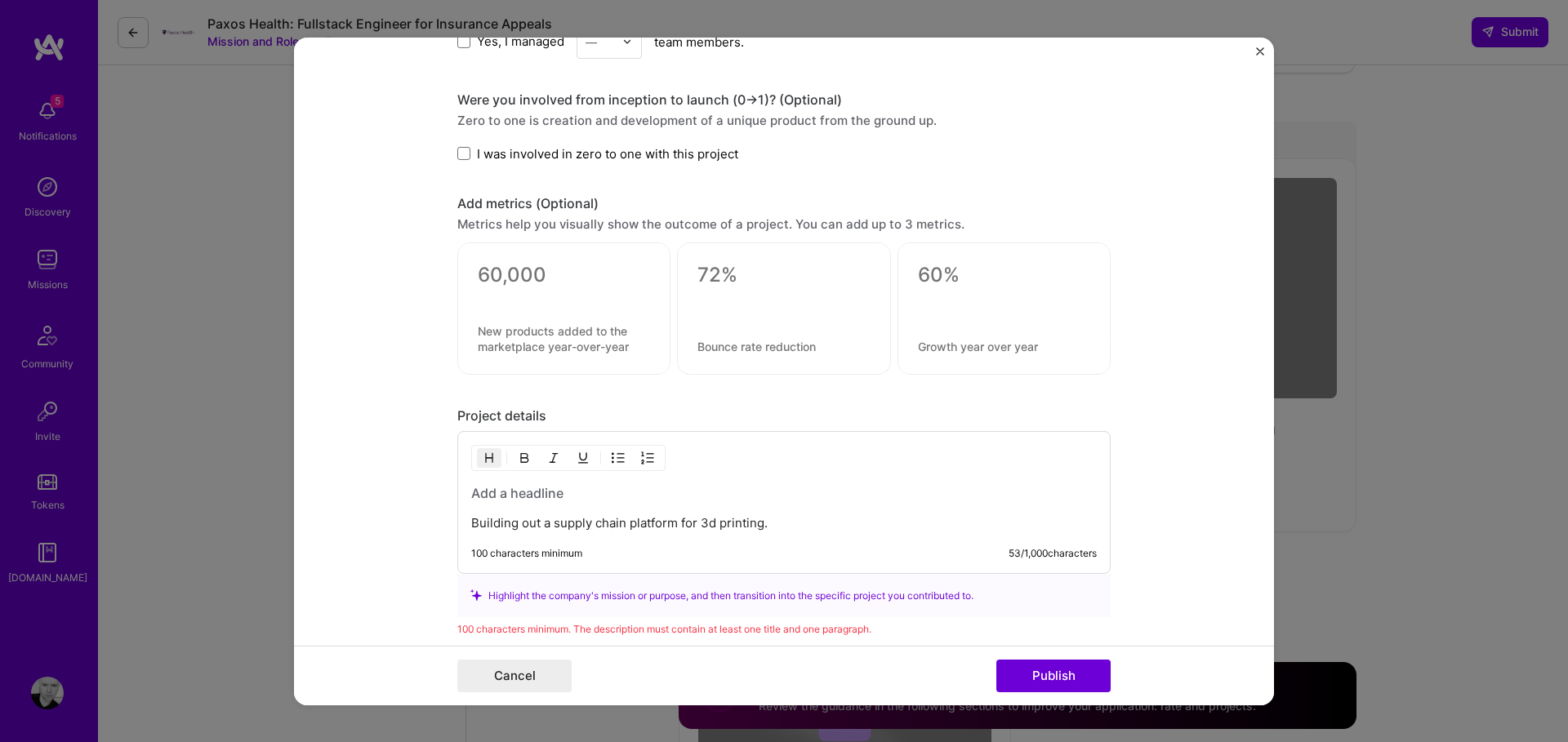
scroll to position [1420, 0]
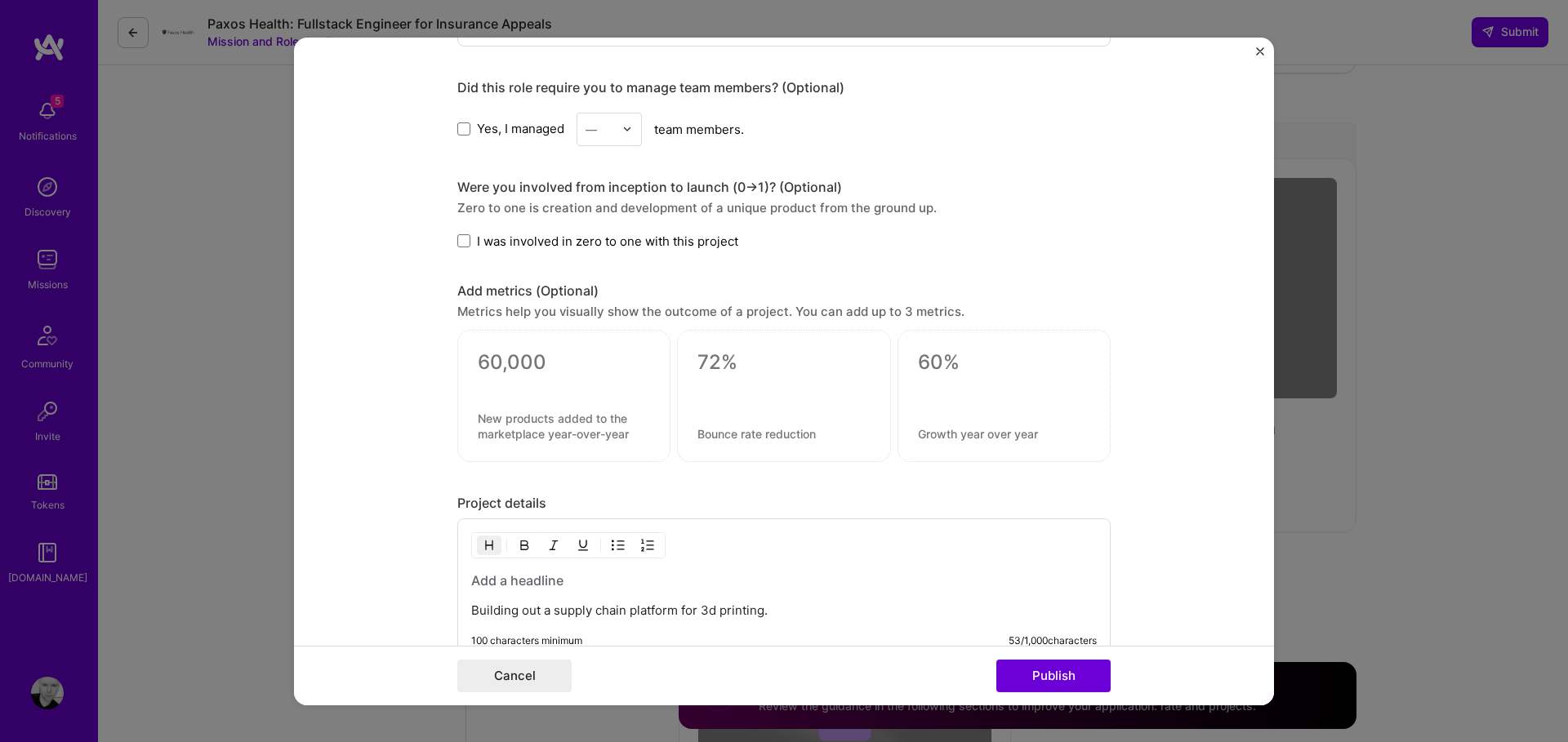
click at [1266, 49] on form "This project is missing details. To be able to apply to missions with this proj…" at bounding box center [784, 371] width 980 height 668
click at [1262, 50] on img "Close" at bounding box center [1259, 50] width 8 height 8
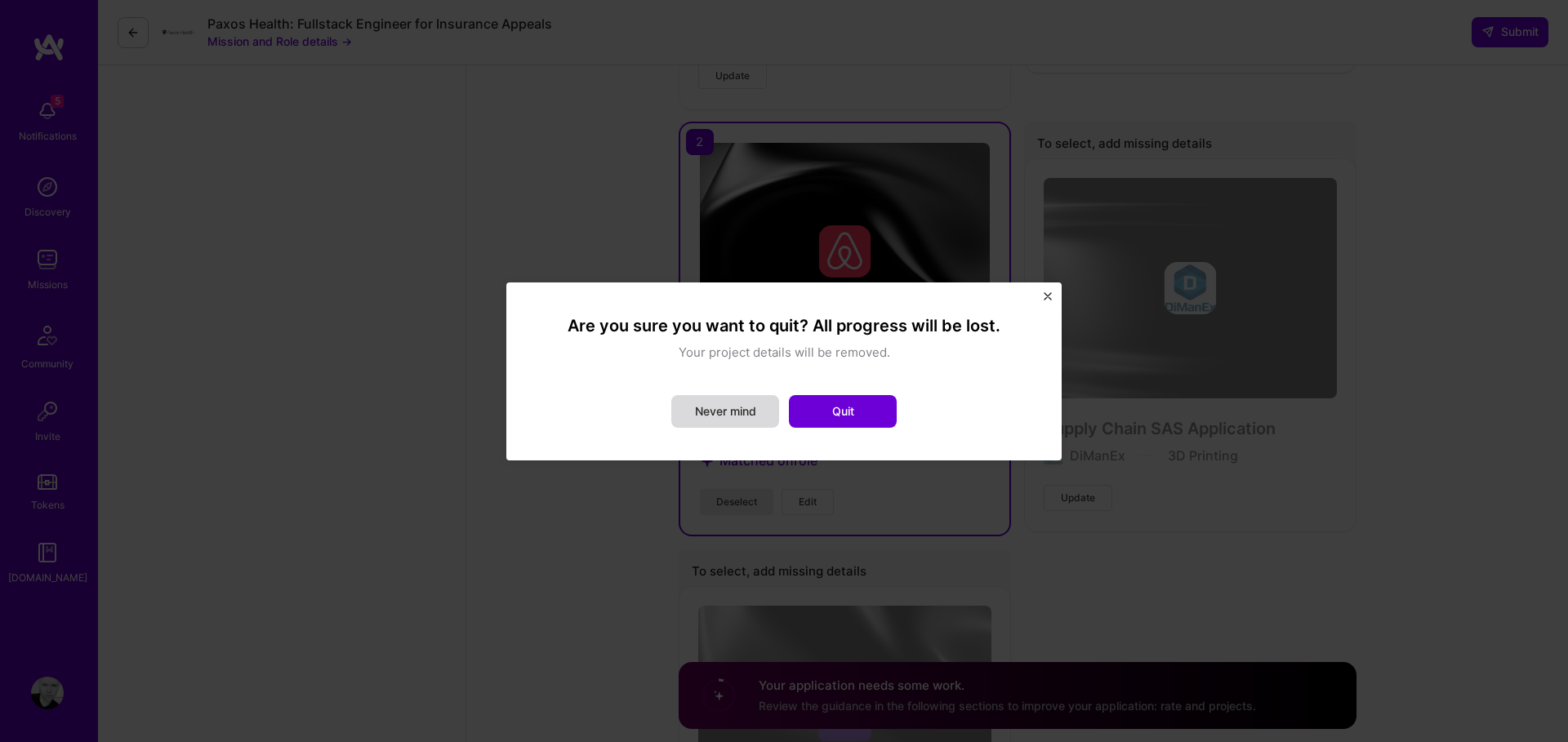
click at [703, 415] on button "Never mind" at bounding box center [724, 411] width 107 height 33
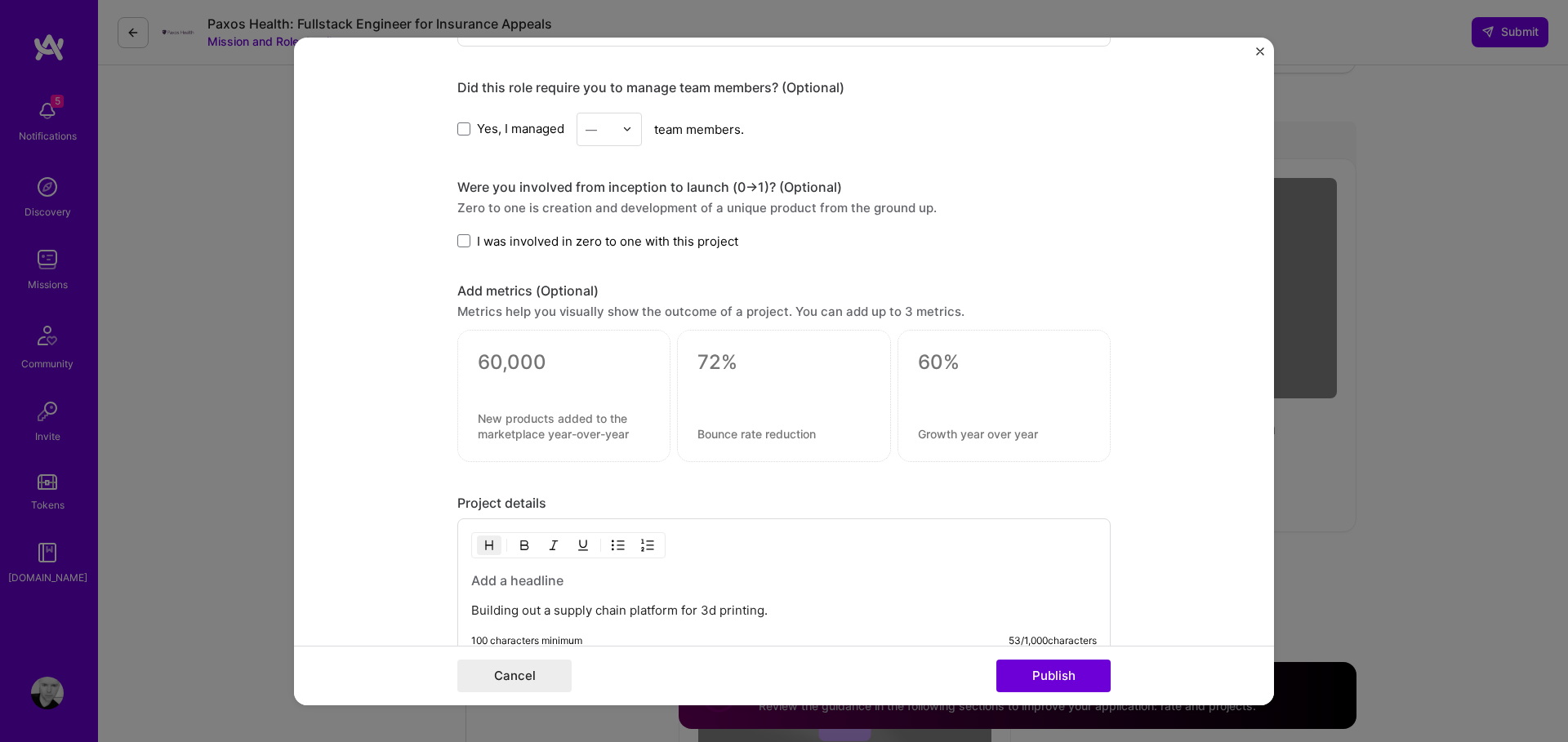
click at [1261, 49] on img "Close" at bounding box center [1259, 50] width 8 height 8
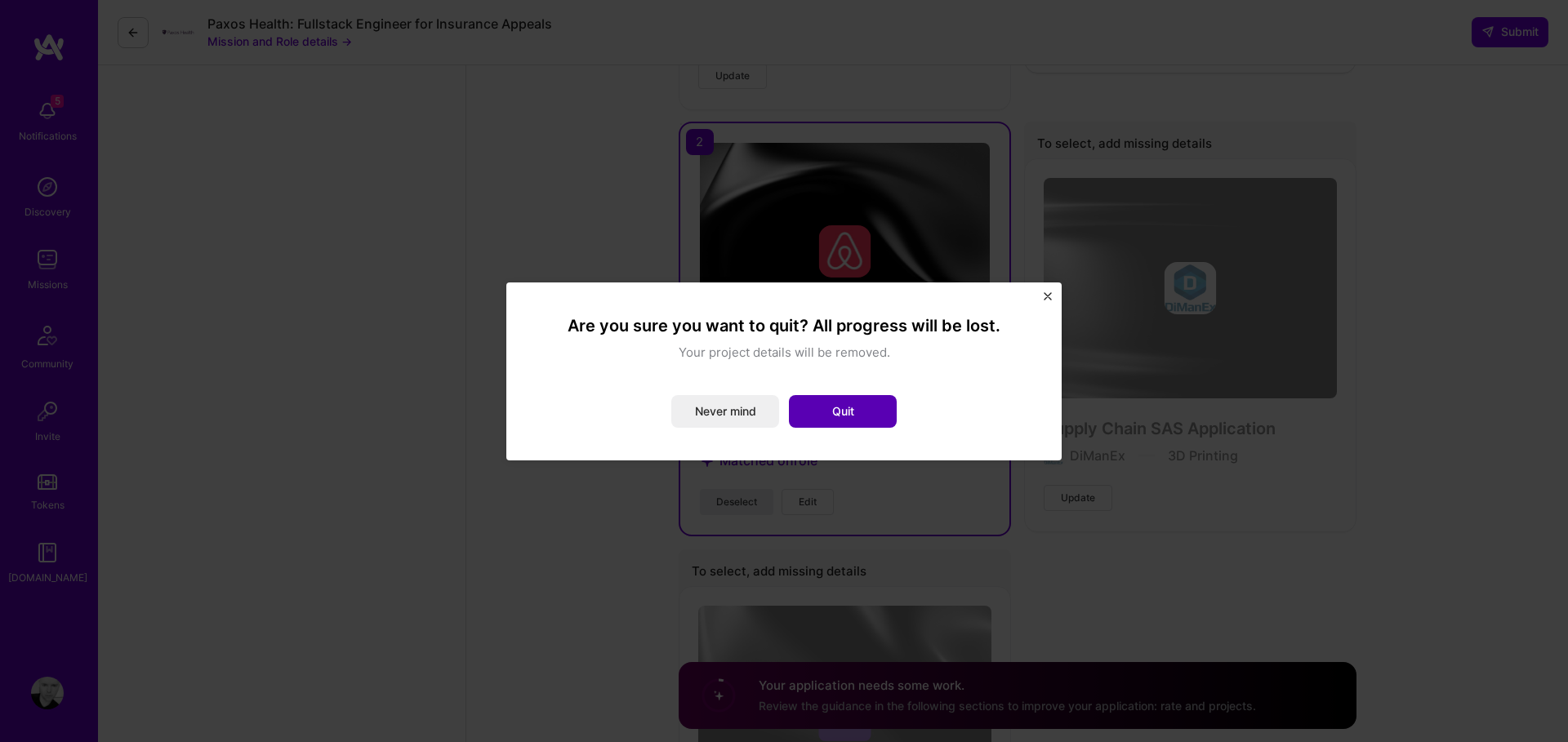
click at [836, 408] on button "Quit" at bounding box center [842, 411] width 107 height 33
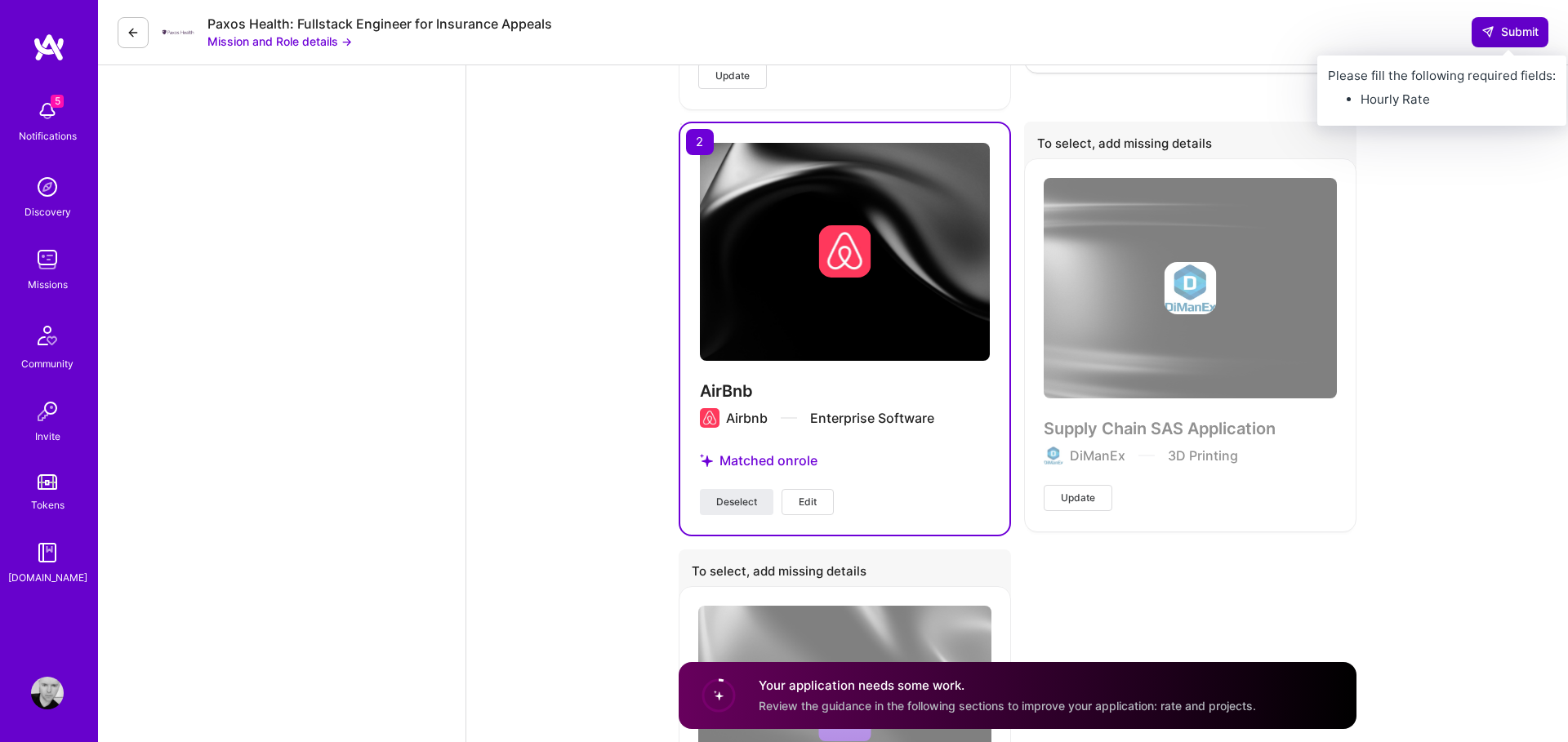
drag, startPoint x: 1524, startPoint y: 41, endPoint x: 1515, endPoint y: 37, distance: 9.8
click at [1524, 41] on button "Submit" at bounding box center [1509, 31] width 77 height 29
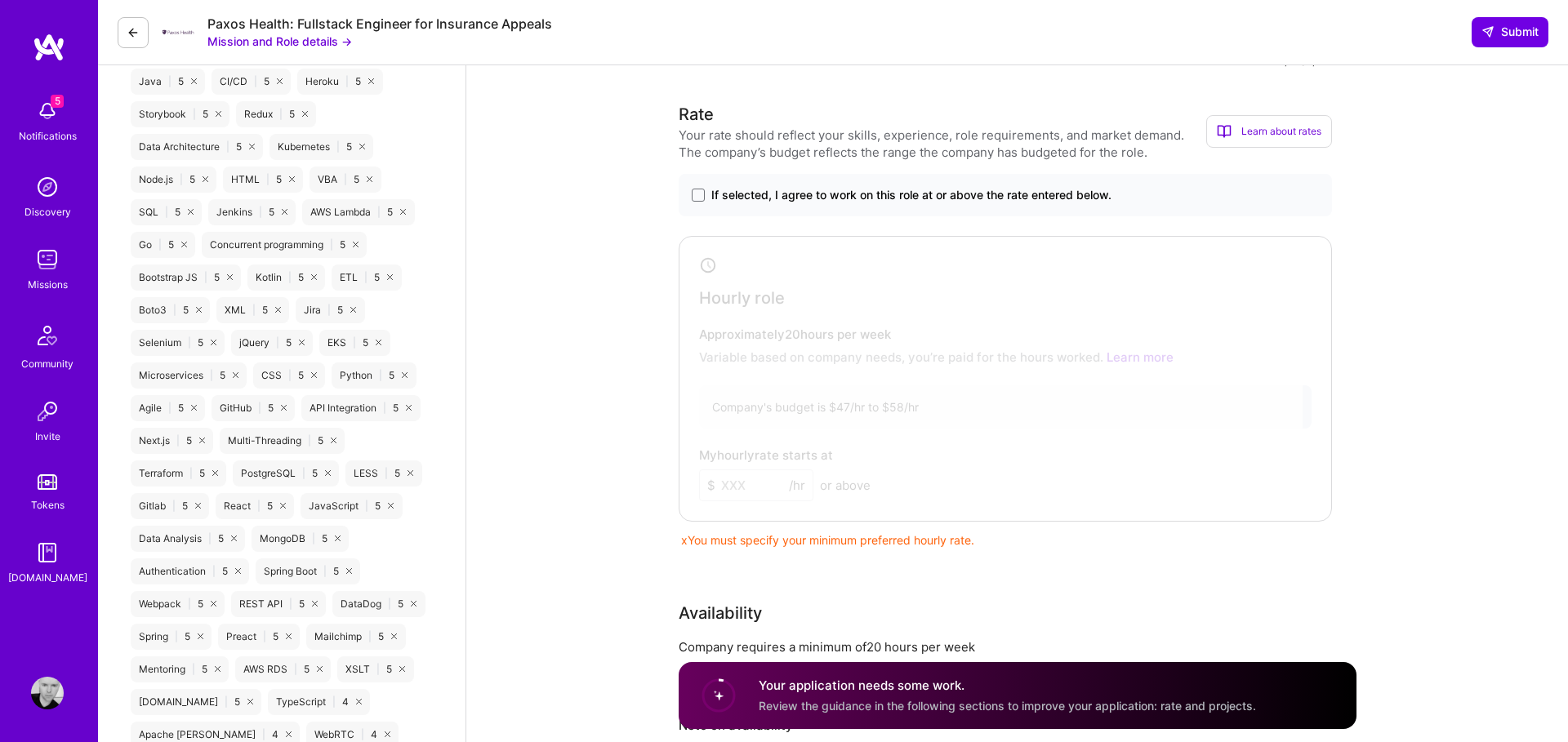
scroll to position [1102, 0]
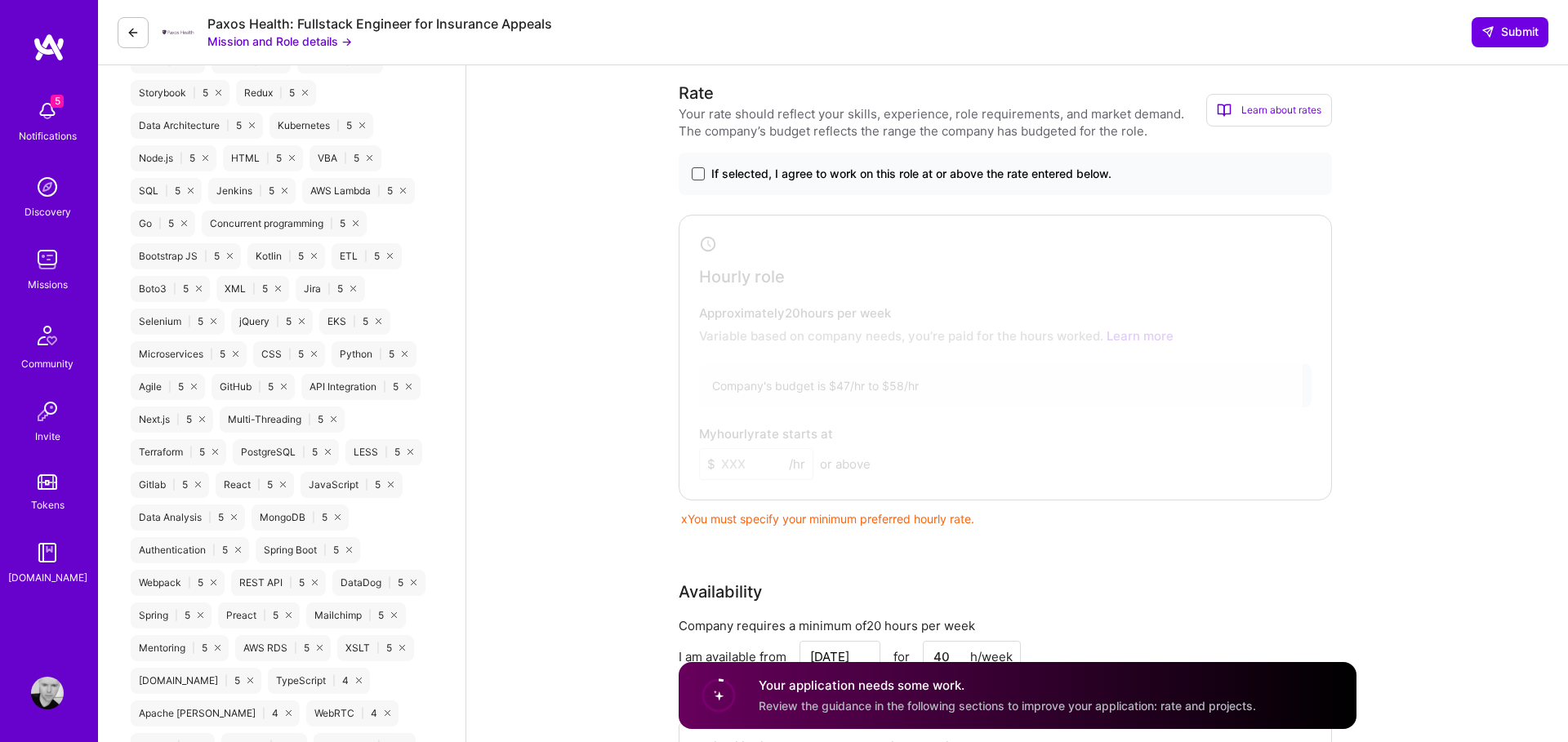
click at [694, 173] on span at bounding box center [698, 174] width 13 height 13
click at [0, 0] on input "If selected, I agree to work on this role at or above the rate entered below." at bounding box center [0, 0] width 0 height 0
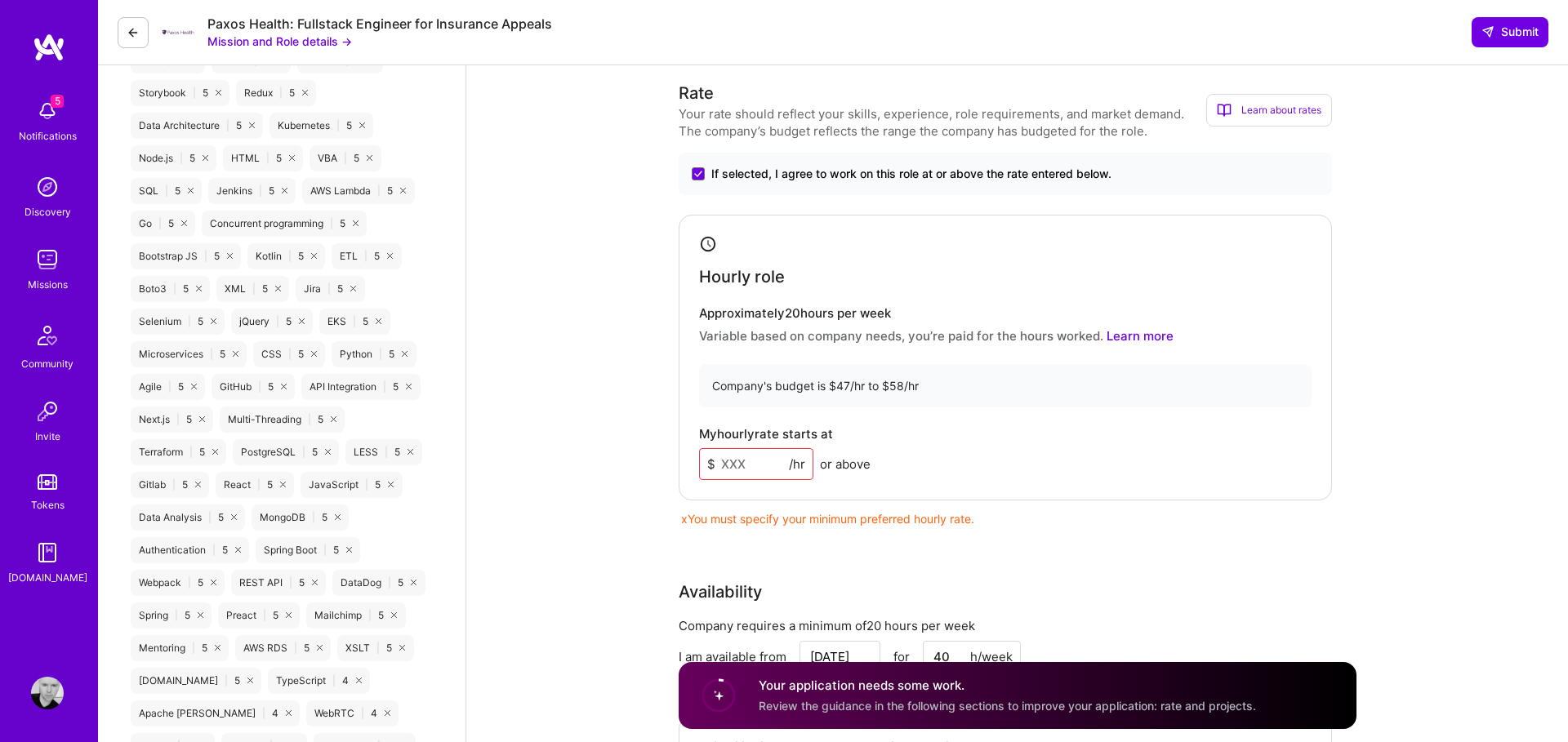
click at [760, 460] on input at bounding box center [756, 464] width 114 height 32
drag, startPoint x: 748, startPoint y: 462, endPoint x: 729, endPoint y: 459, distance: 19.2
click at [729, 459] on input at bounding box center [756, 464] width 114 height 32
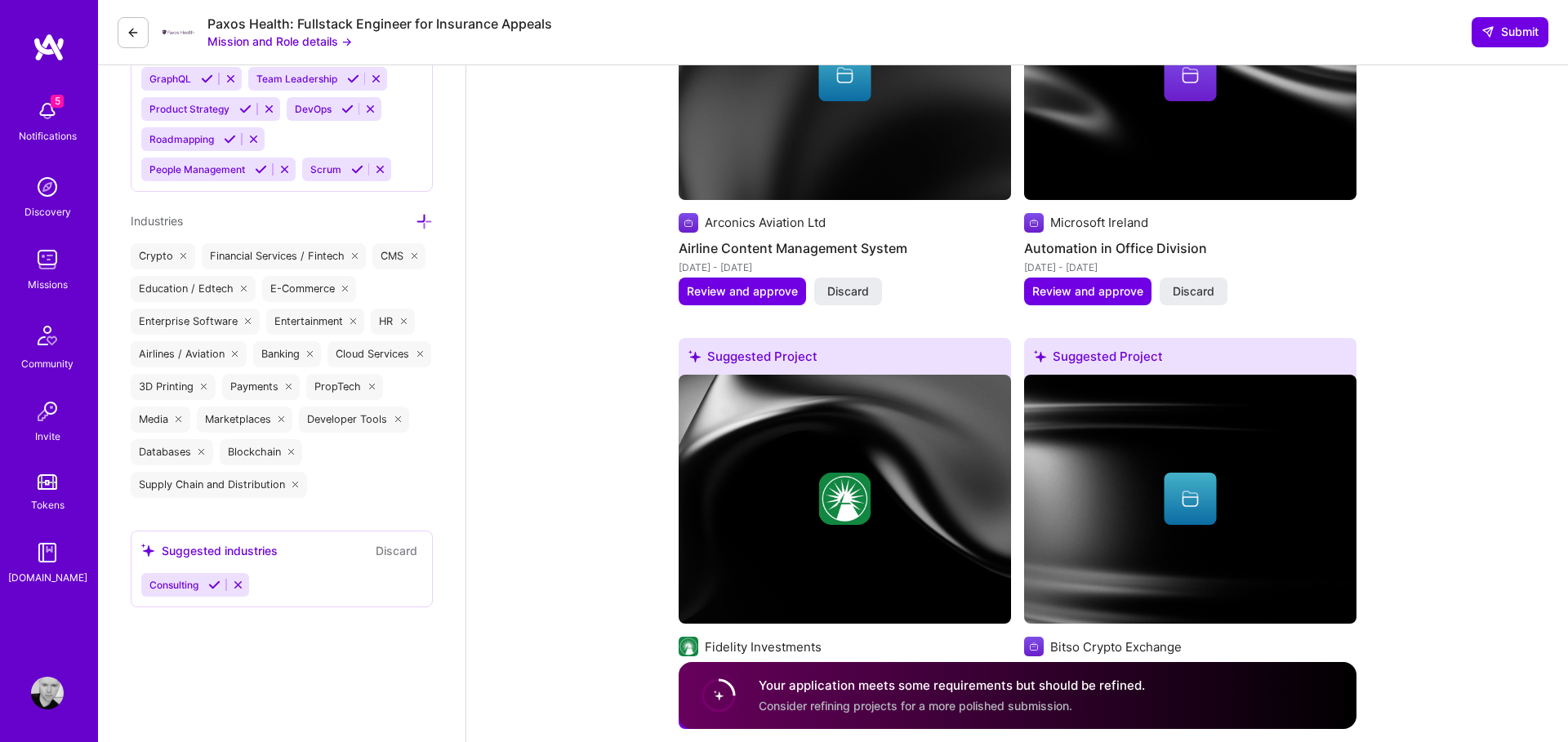
scroll to position [2502, 0]
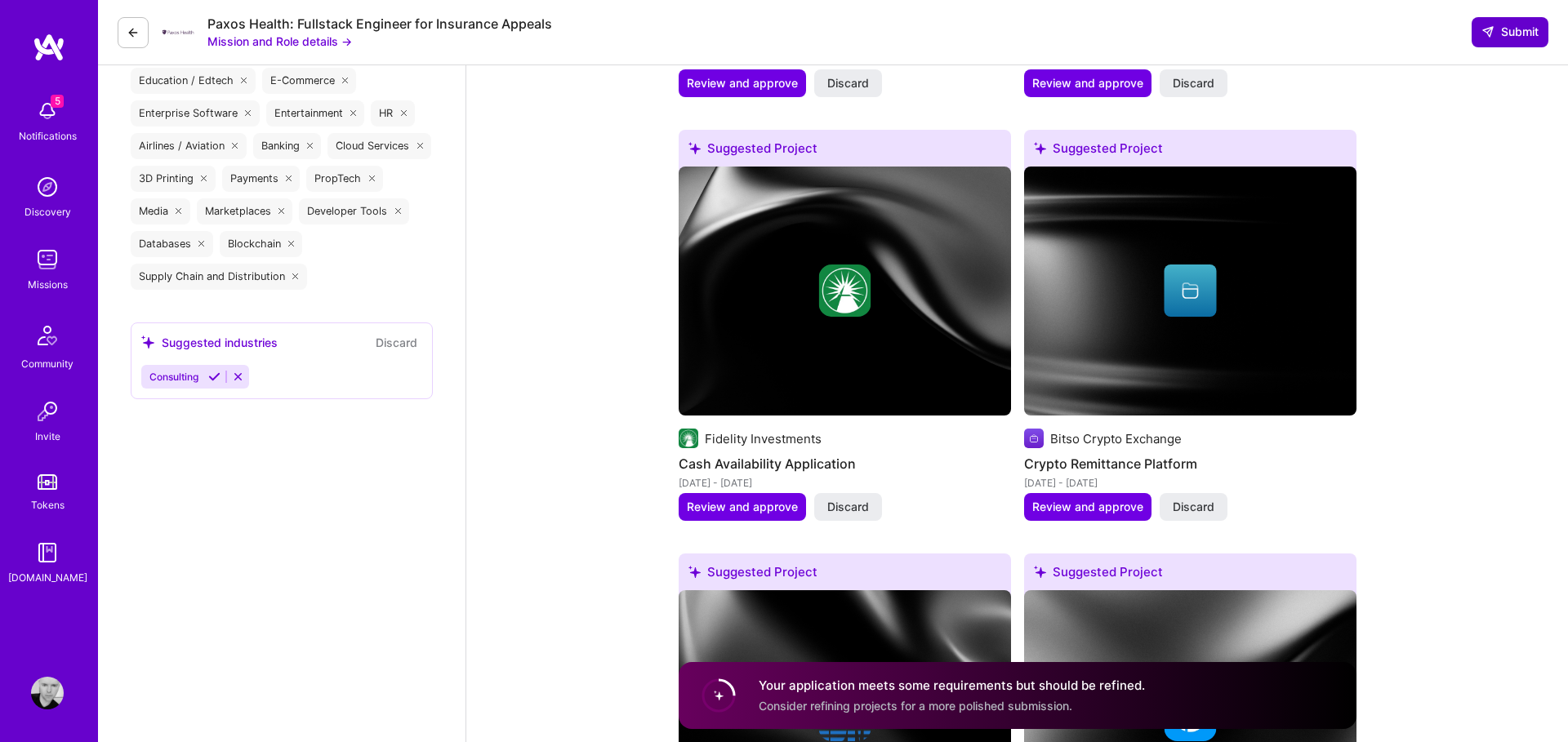
type input "52"
click at [1501, 39] on span "Submit" at bounding box center [1509, 31] width 57 height 16
